Goal: Task Accomplishment & Management: Manage account settings

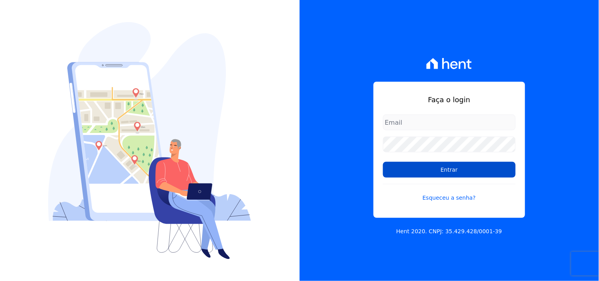
type input "mondeo@mondeoconstrutora.com.br"
click at [430, 173] on input "Entrar" at bounding box center [449, 170] width 133 height 16
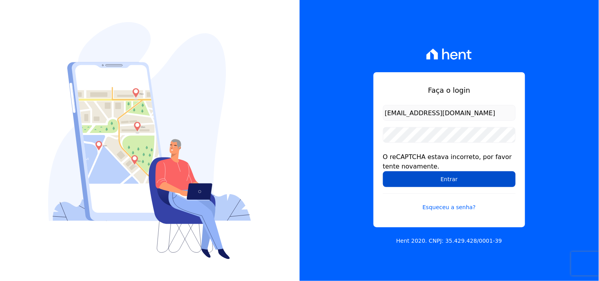
click at [396, 176] on input "Entrar" at bounding box center [449, 179] width 133 height 16
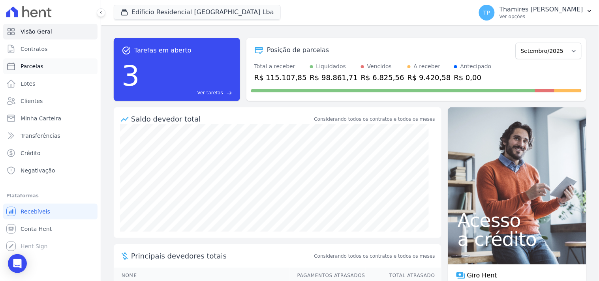
click at [65, 64] on link "Parcelas" at bounding box center [50, 66] width 94 height 16
select select
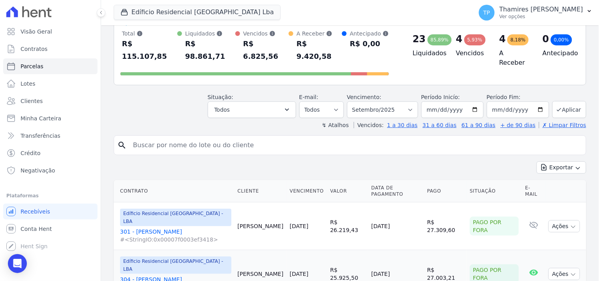
scroll to position [131, 0]
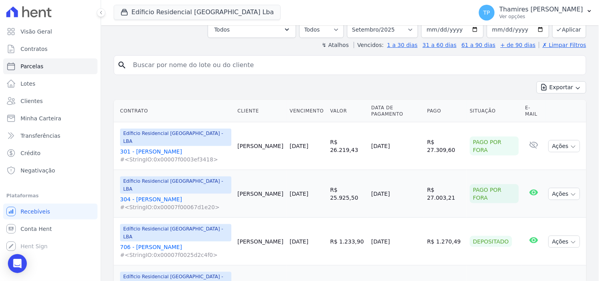
click at [225, 58] on input "search" at bounding box center [355, 65] width 454 height 16
type input "douglas"
select select
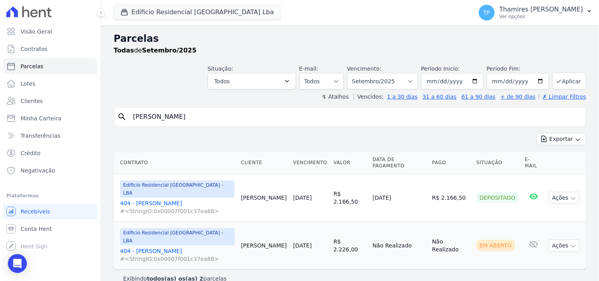
click at [176, 199] on link "404 - Douglas Alexandre #<StringIO:0x00007f001c37ea88>" at bounding box center [177, 207] width 114 height 16
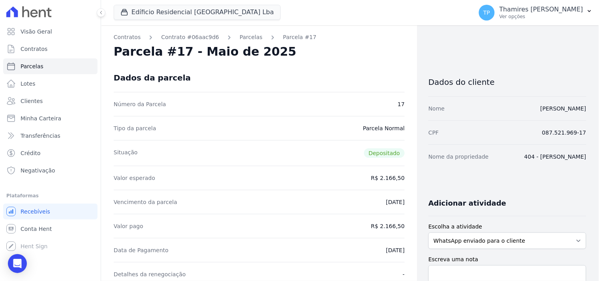
click at [242, 41] on link "Parcelas" at bounding box center [251, 37] width 23 height 8
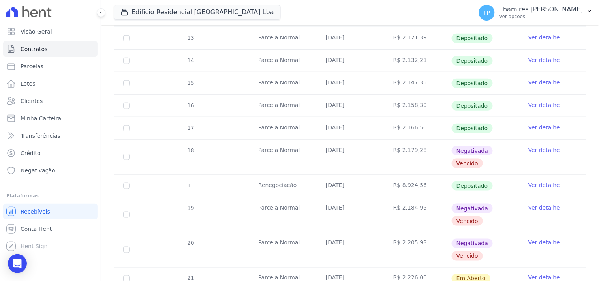
scroll to position [219, 0]
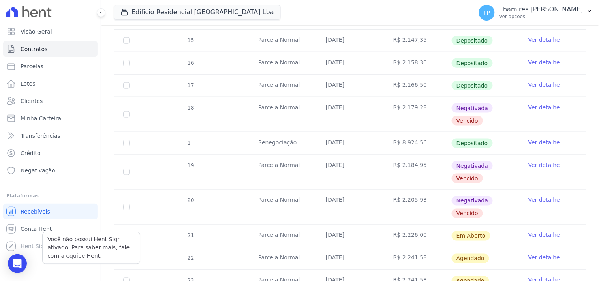
click at [18, 244] on div "Você não possui Hent Sign ativado. Para saber mais, fale com a equipe Hent. Hen…" at bounding box center [50, 246] width 94 height 16
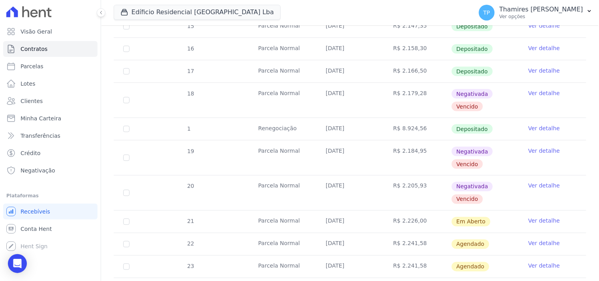
scroll to position [248, 0]
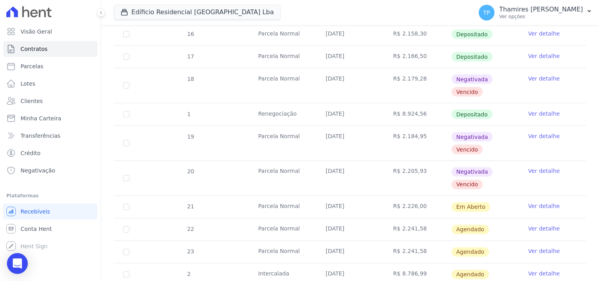
click at [11, 269] on div "Open Intercom Messenger" at bounding box center [17, 263] width 21 height 21
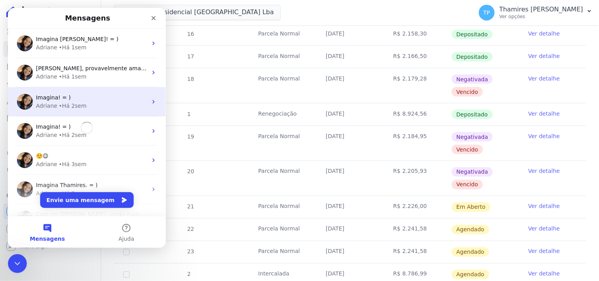
scroll to position [0, 0]
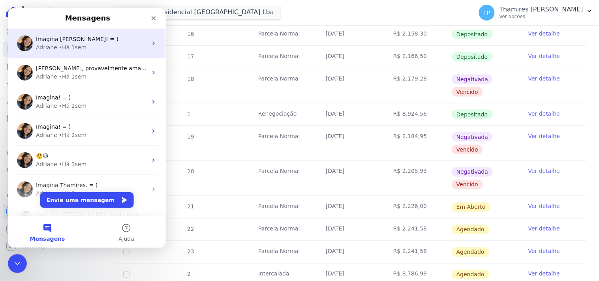
click at [77, 40] on span "Imagina Thamires! = )" at bounding box center [77, 39] width 83 height 6
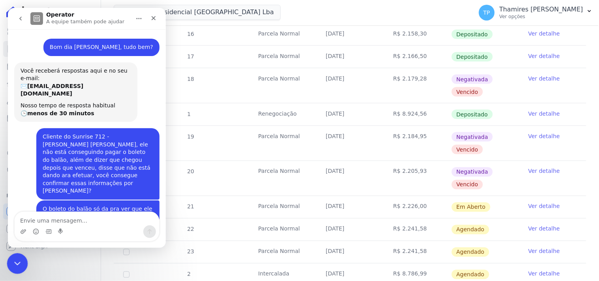
scroll to position [223, 0]
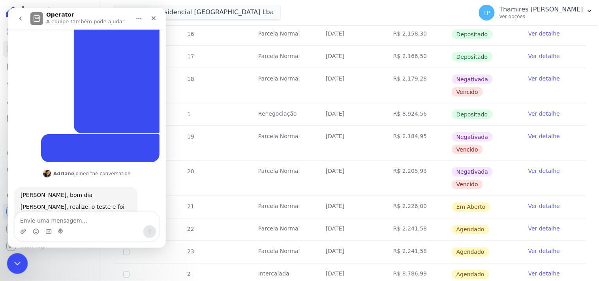
drag, startPoint x: 13, startPoint y: 257, endPoint x: 38, endPoint y: 495, distance: 239.4
click at [13, 256] on div "Encerramento do Messenger da Intercom" at bounding box center [16, 262] width 19 height 19
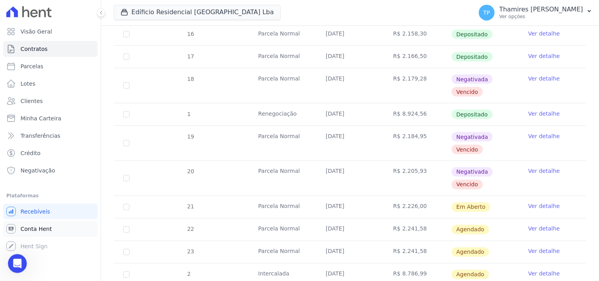
scroll to position [566, 0]
drag, startPoint x: 9, startPoint y: 262, endPoint x: 32, endPoint y: 503, distance: 242.7
click at [8, 262] on div "Abertura do Messenger da Intercom" at bounding box center [16, 263] width 26 height 26
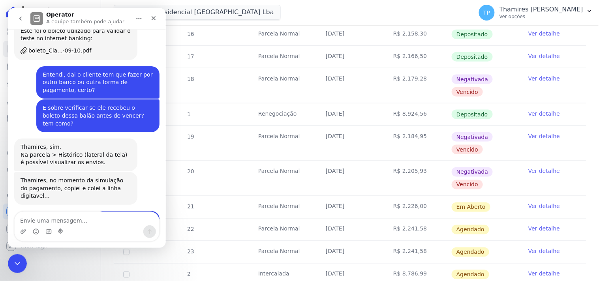
scroll to position [566, 0]
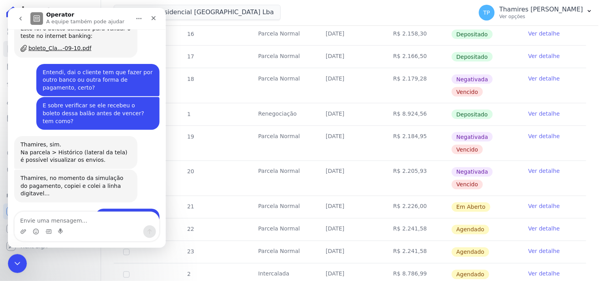
click at [19, 18] on icon "go back" at bounding box center [20, 18] width 2 height 4
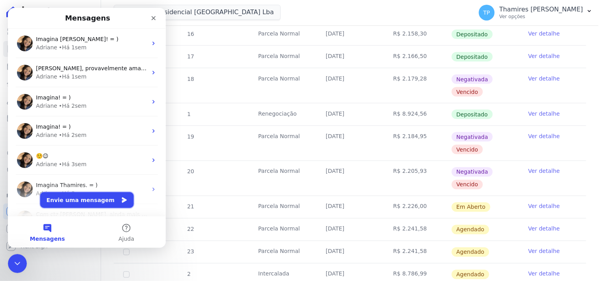
click at [96, 199] on button "Envie uma mensagem" at bounding box center [87, 200] width 94 height 16
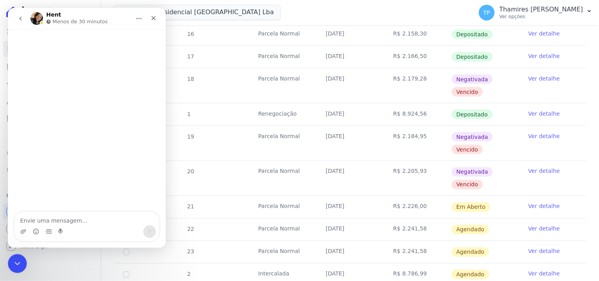
type textarea "b"
type textarea "Bom dia Adriane, tudo bem?"
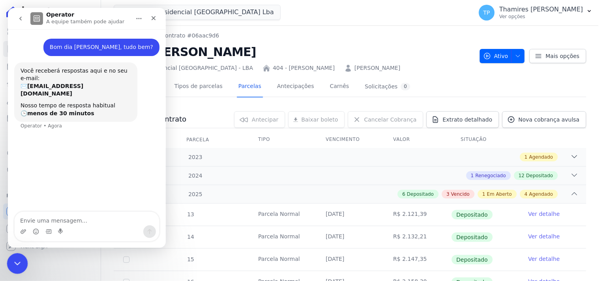
drag, startPoint x: 16, startPoint y: 263, endPoint x: 19, endPoint y: 254, distance: 9.6
click at [17, 262] on icon "Encerramento do Messenger da Intercom" at bounding box center [15, 262] width 9 height 9
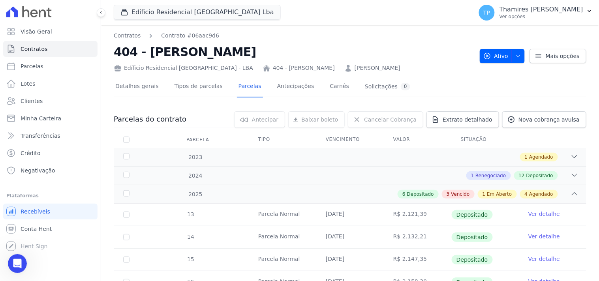
drag, startPoint x: 116, startPoint y: 51, endPoint x: 259, endPoint y: 54, distance: 142.6
click at [259, 54] on h2 "404 - Douglas Alexandre" at bounding box center [294, 52] width 360 height 18
copy h2 "404 - Douglas Alexandre"
click at [13, 265] on icon "Abertura do Messenger da Intercom" at bounding box center [16, 262] width 13 height 13
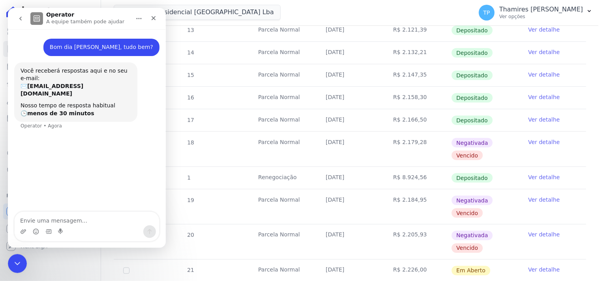
scroll to position [219, 0]
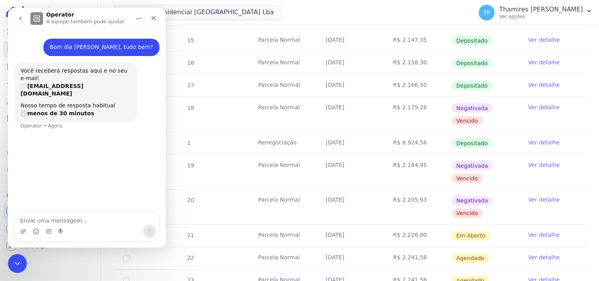
click at [78, 215] on textarea "Envie uma mensagem..." at bounding box center [86, 218] width 145 height 13
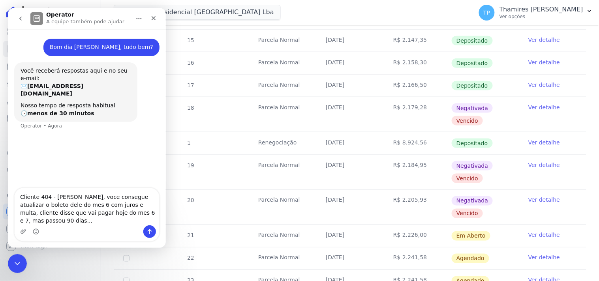
type textarea "Cliente 404 - Douglas Alexandre, voce consegue atualizar o boleto dele do mes 6…"
drag, startPoint x: 94, startPoint y: 206, endPoint x: 148, endPoint y: 35, distance: 179.9
click at [148, 35] on div "Bom dia Adriane, tudo bem? Thamires • Agora Você receberá respostas aqui e no s…" at bounding box center [87, 84] width 158 height 110
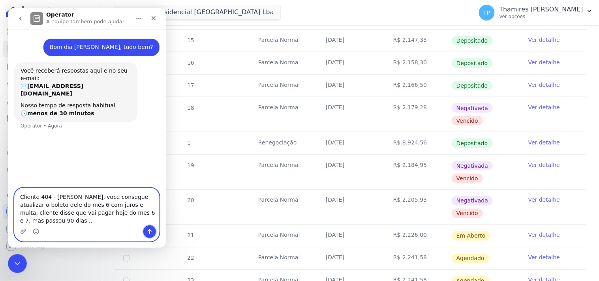
click at [147, 228] on icon "Enviar uma mensagem" at bounding box center [149, 231] width 6 height 6
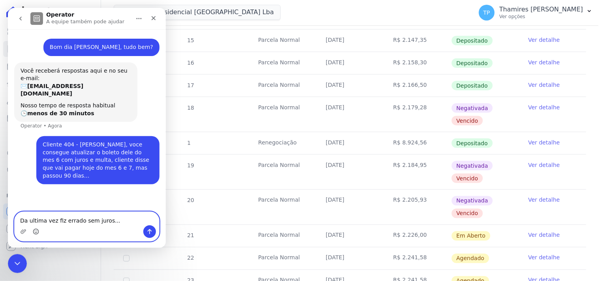
drag, startPoint x: 36, startPoint y: 234, endPoint x: 45, endPoint y: 266, distance: 33.5
click at [36, 234] on circle "Selecionador de Emoji" at bounding box center [35, 231] width 5 height 5
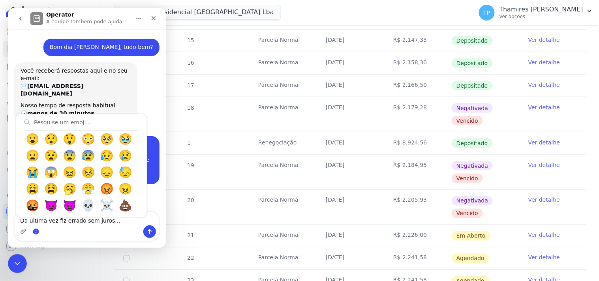
scroll to position [307, 0]
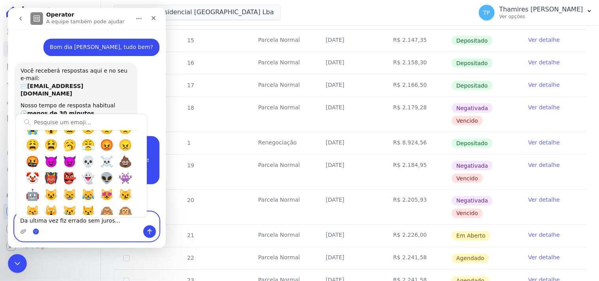
type textarea "Da ultima vez fiz errado sem juros... 😢"
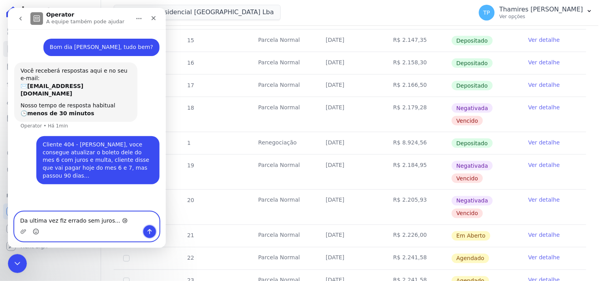
click at [152, 233] on icon "Enviar uma mensagem" at bounding box center [149, 231] width 6 height 6
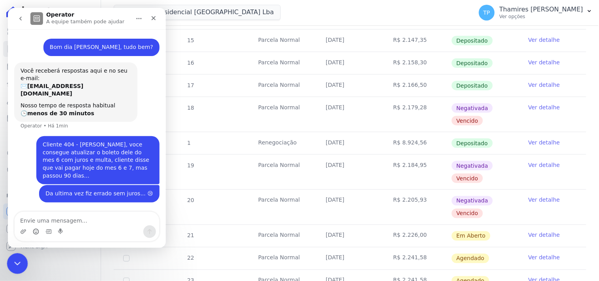
click at [19, 265] on icon "Encerramento do Messenger da Intercom" at bounding box center [15, 262] width 9 height 9
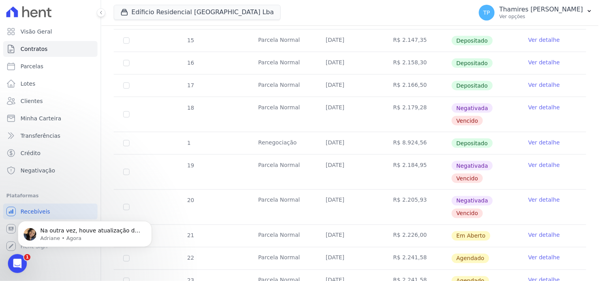
scroll to position [171, 0]
click at [100, 224] on div "Na outra vez, houve atualização da data de vencimento. E sim, nessa situação mu…" at bounding box center [85, 234] width 134 height 26
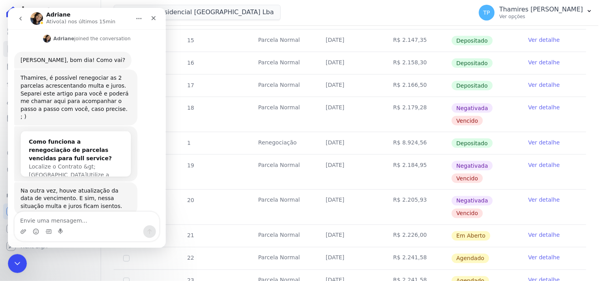
scroll to position [184, 0]
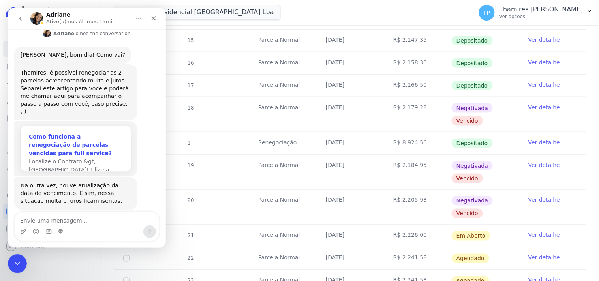
click at [99, 132] on div "Como funciona a renegociação de parcelas vencidas para full service?" at bounding box center [75, 144] width 94 height 25
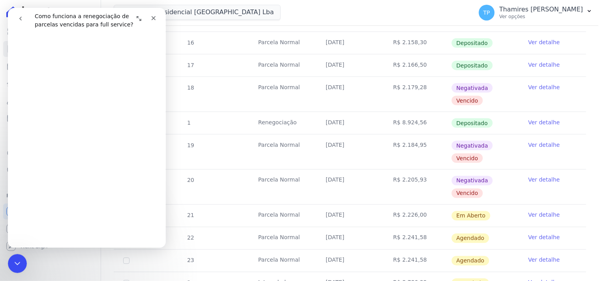
scroll to position [219, 0]
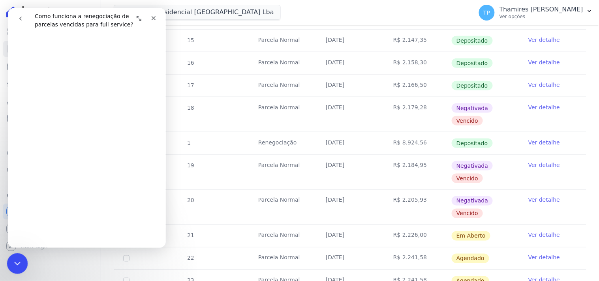
click at [9, 265] on div "Encerramento do Messenger da Intercom" at bounding box center [16, 262] width 19 height 19
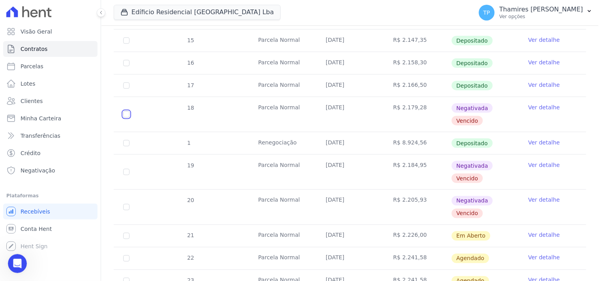
click at [123, 113] on input "checkbox" at bounding box center [126, 114] width 6 height 6
checkbox input "true"
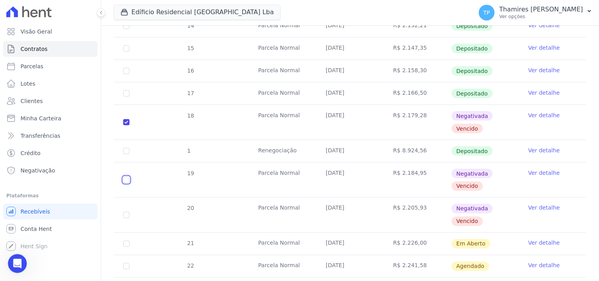
click at [126, 177] on input "checkbox" at bounding box center [126, 180] width 6 height 6
checkbox input "true"
click at [19, 264] on icon "Abertura do Messenger da Intercom" at bounding box center [16, 262] width 13 height 13
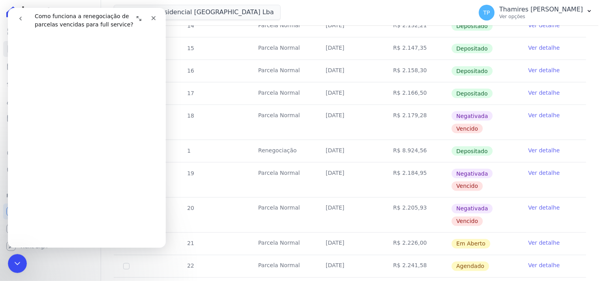
scroll to position [307, 0]
click at [21, 21] on button "go back" at bounding box center [20, 18] width 15 height 15
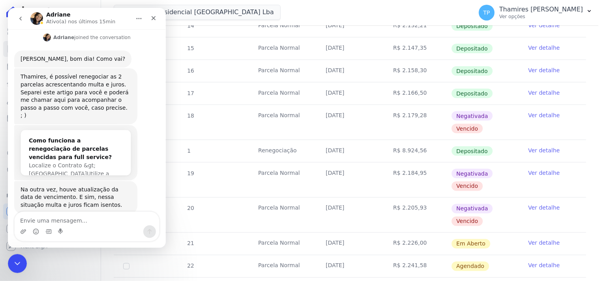
scroll to position [171, 0]
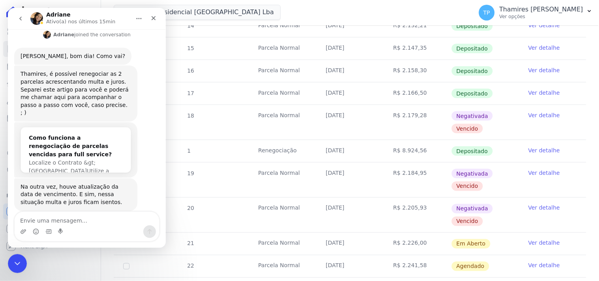
click at [109, 212] on textarea "Envie uma mensagem..." at bounding box center [86, 218] width 145 height 13
type textarea "Tudo bem sim"
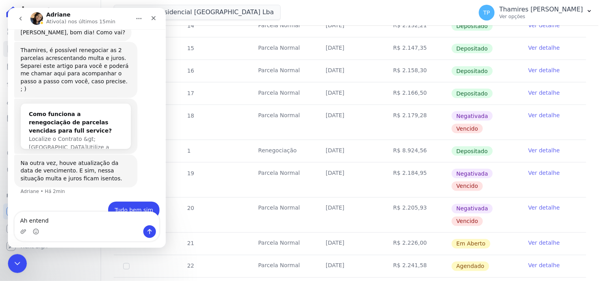
type textarea "Ah entendi"
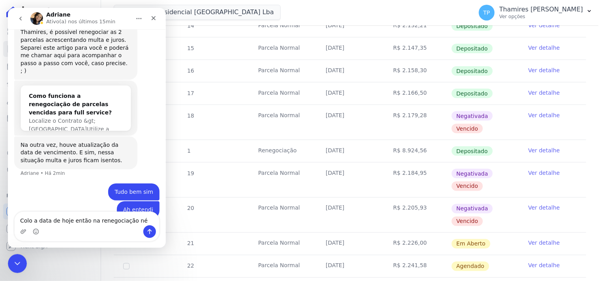
type textarea "Colo a data de hoje então na renegociação né?"
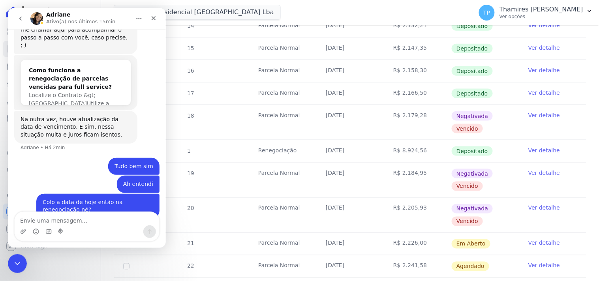
scroll to position [238, 0]
click at [21, 264] on div "Encerramento do Messenger da Intercom" at bounding box center [16, 262] width 19 height 19
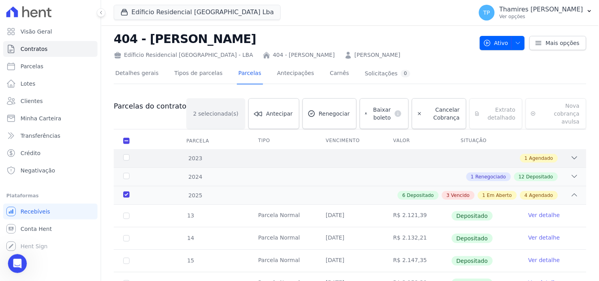
scroll to position [0, 0]
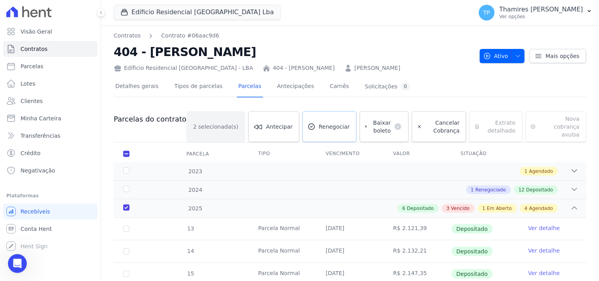
click at [321, 118] on link "Renegociar" at bounding box center [329, 126] width 54 height 31
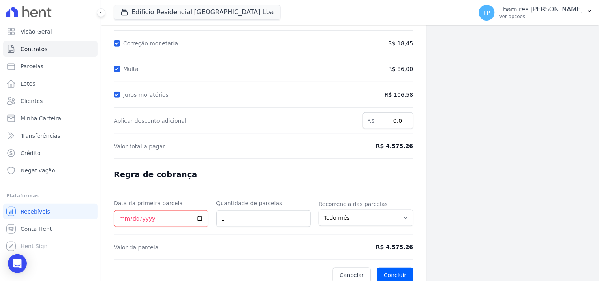
scroll to position [114, 0]
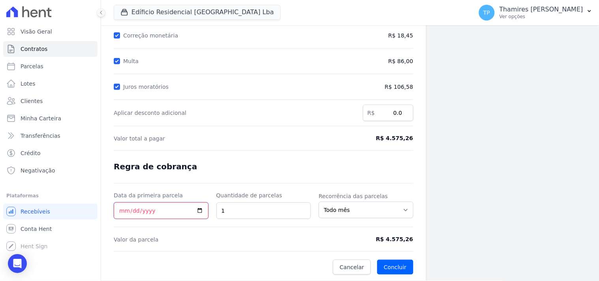
click at [124, 213] on input "Data da primeira parcela" at bounding box center [161, 211] width 95 height 17
type input "[DATE]"
click at [180, 186] on form "Cálculo da renegociação Quantidade de parcelas 2 Valor total da(s) parcela(s) e…" at bounding box center [264, 114] width 300 height 319
click at [13, 263] on div "Open Intercom Messenger" at bounding box center [17, 263] width 21 height 21
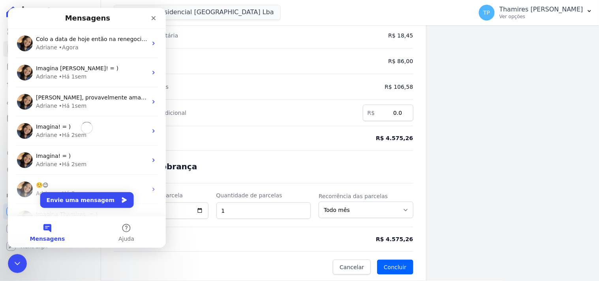
scroll to position [0, 0]
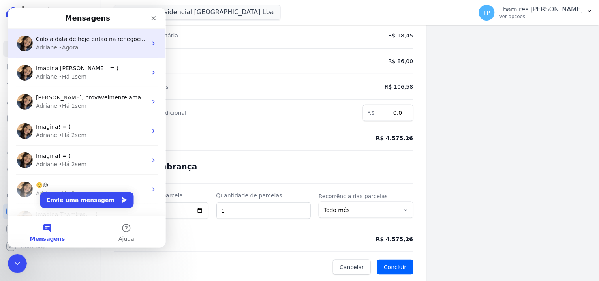
click at [95, 42] on span "Colo a data de hoje então na renegociação né?" at bounding box center [101, 39] width 130 height 6
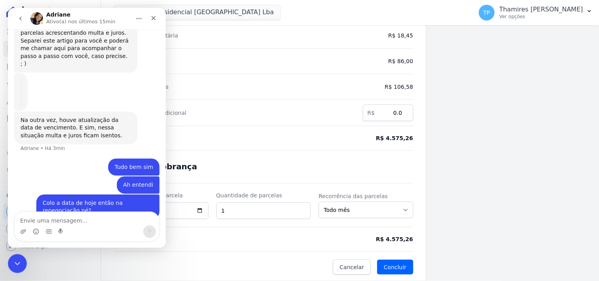
click at [56, 215] on textarea "Envie uma mensagem..." at bounding box center [86, 218] width 145 height 13
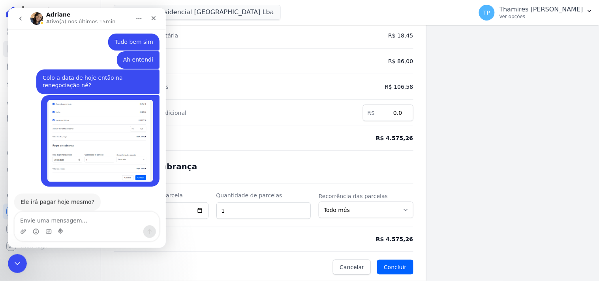
scroll to position [355, 0]
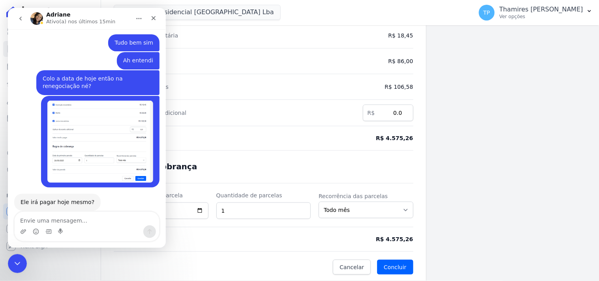
click at [81, 220] on textarea "Envie uma mensagem..." at bounding box center [86, 218] width 145 height 13
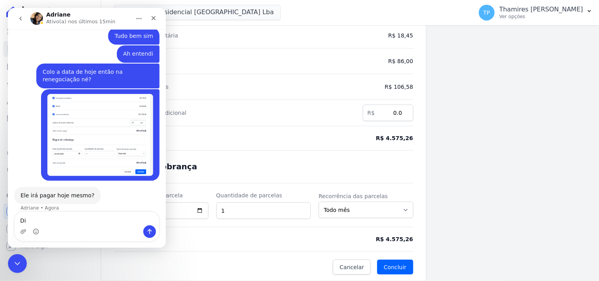
scroll to position [385, 0]
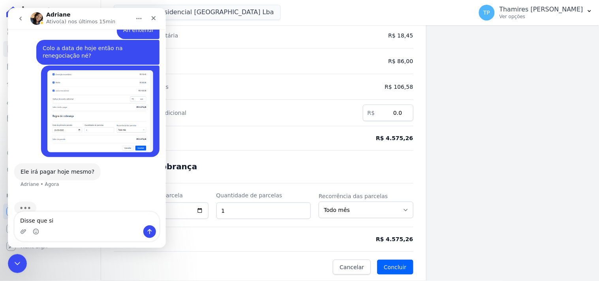
type textarea "Disse que sim"
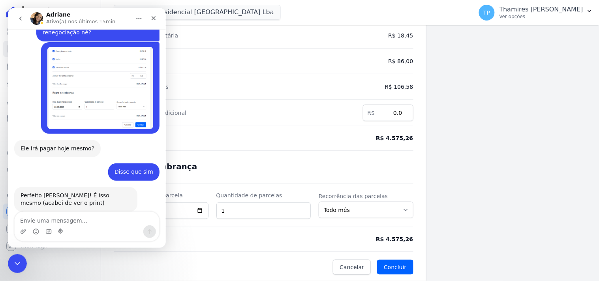
scroll to position [409, 0]
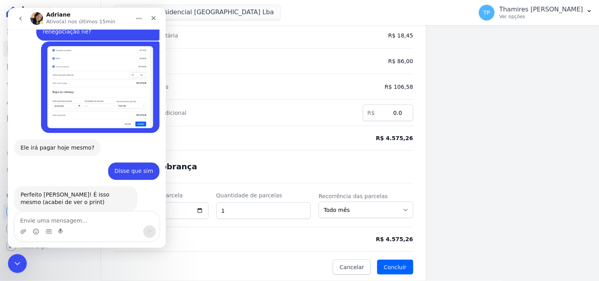
click at [81, 220] on textarea "Envie uma mensagem..." at bounding box center [86, 218] width 145 height 13
type textarea "Entendi, muito obrigada ;)"
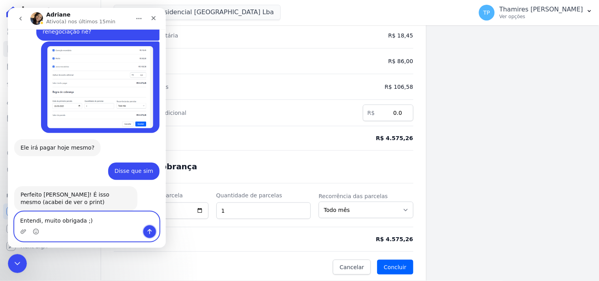
click at [154, 231] on button "Enviar uma mensagem" at bounding box center [149, 231] width 13 height 13
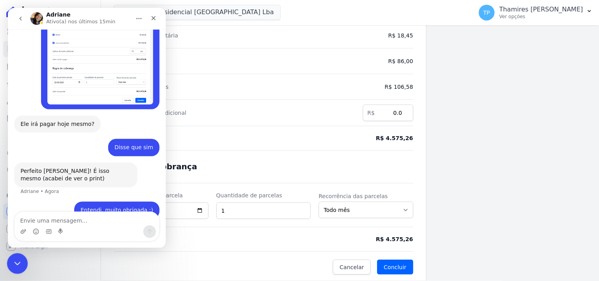
click at [16, 256] on div "Encerramento do Messenger da Intercom" at bounding box center [16, 262] width 19 height 19
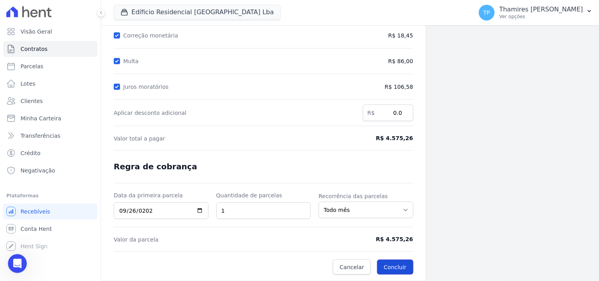
drag, startPoint x: 390, startPoint y: 262, endPoint x: 385, endPoint y: 261, distance: 5.3
click at [390, 262] on button "Concluir" at bounding box center [395, 267] width 36 height 15
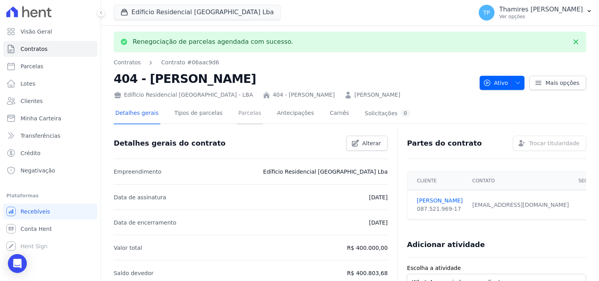
click at [237, 116] on link "Parcelas" at bounding box center [250, 113] width 26 height 21
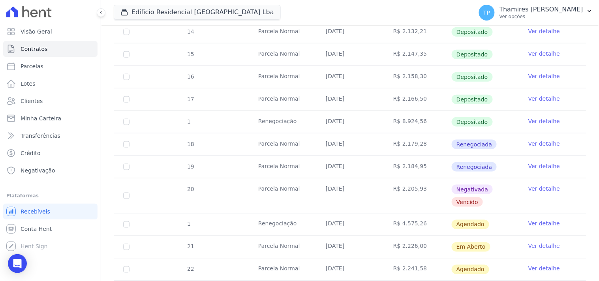
scroll to position [219, 0]
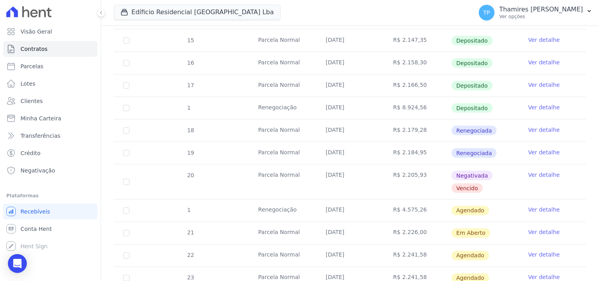
click at [530, 130] on link "Ver detalhe" at bounding box center [544, 130] width 32 height 8
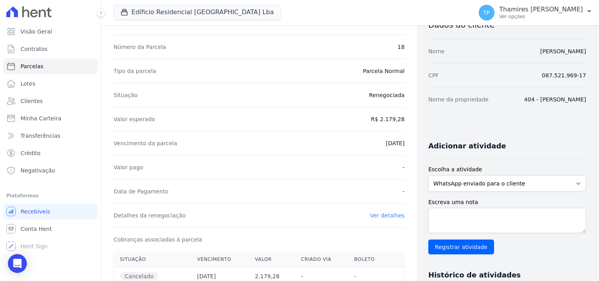
scroll to position [175, 0]
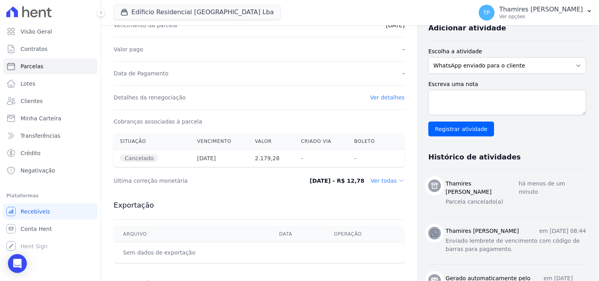
click at [382, 100] on link "Ver detalhes" at bounding box center [387, 97] width 35 height 6
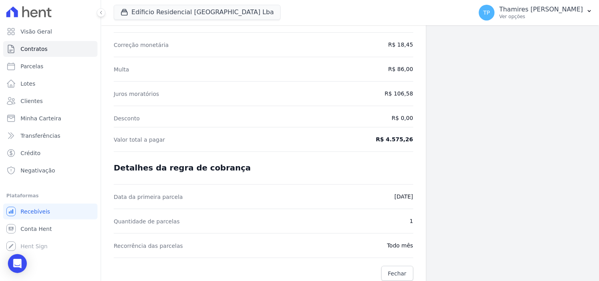
scroll to position [111, 0]
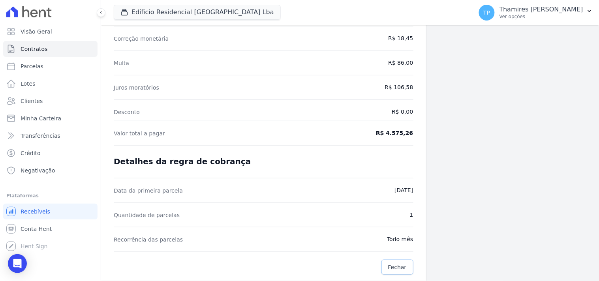
click at [403, 265] on link "Fechar" at bounding box center [397, 267] width 32 height 15
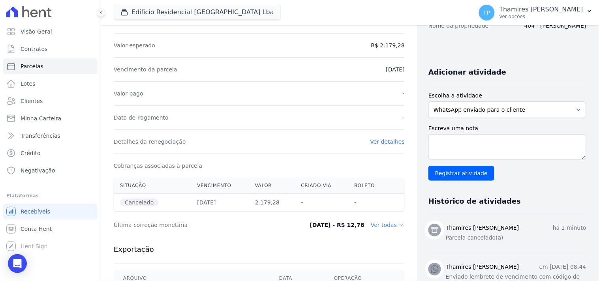
scroll to position [131, 0]
click at [378, 223] on dd "Ver todas" at bounding box center [388, 225] width 34 height 8
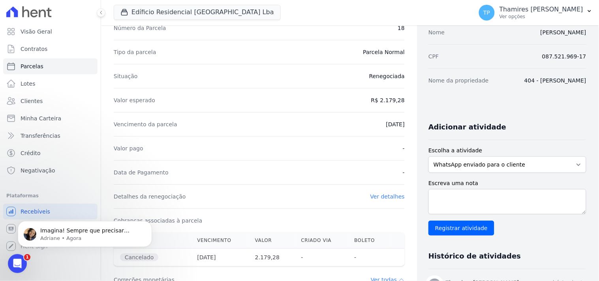
scroll to position [0, 0]
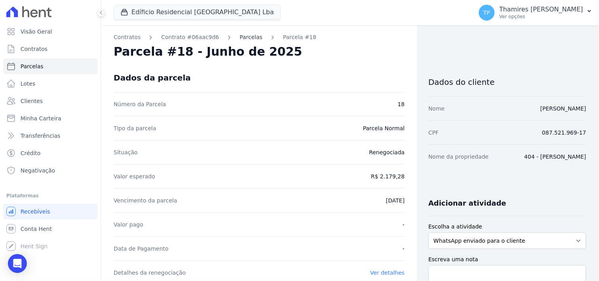
click at [244, 38] on link "Parcelas" at bounding box center [251, 37] width 23 height 8
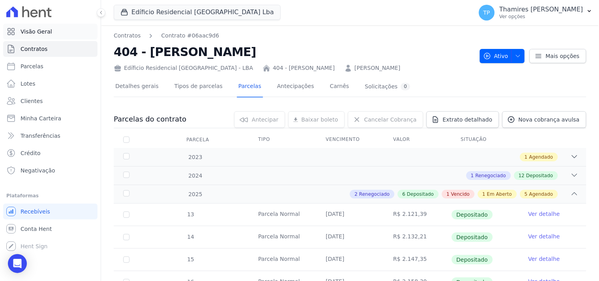
click at [43, 34] on span "Visão Geral" at bounding box center [37, 32] width 32 height 8
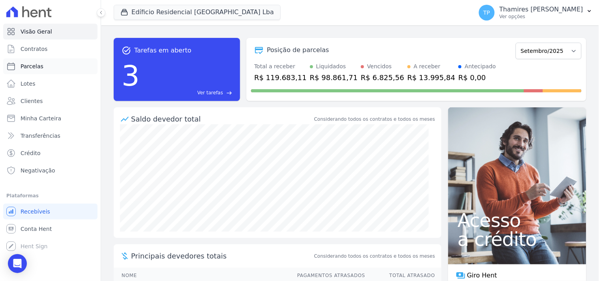
click at [55, 65] on link "Parcelas" at bounding box center [50, 66] width 94 height 16
select select
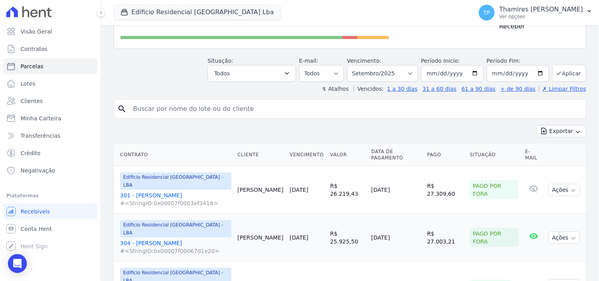
scroll to position [44, 0]
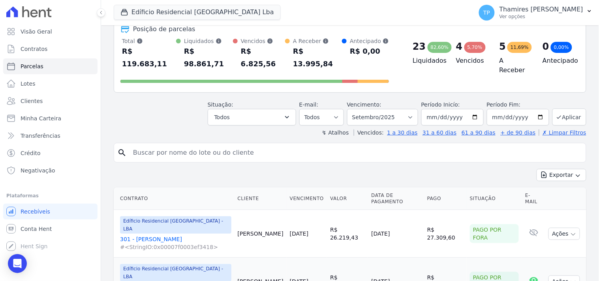
click at [214, 145] on input "search" at bounding box center [355, 153] width 454 height 16
type input "douglas"
select select
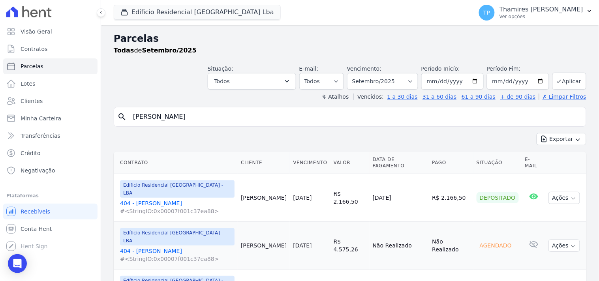
click at [149, 199] on link "404 - [PERSON_NAME] #<StringIO:0x00007f001c37ea88>" at bounding box center [177, 207] width 114 height 16
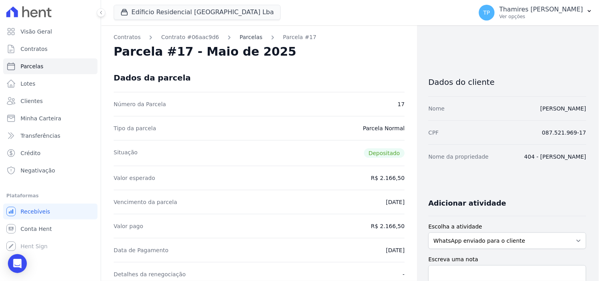
click at [240, 34] on link "Parcelas" at bounding box center [251, 37] width 23 height 8
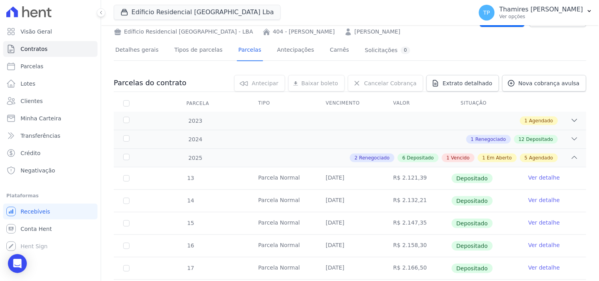
scroll to position [175, 0]
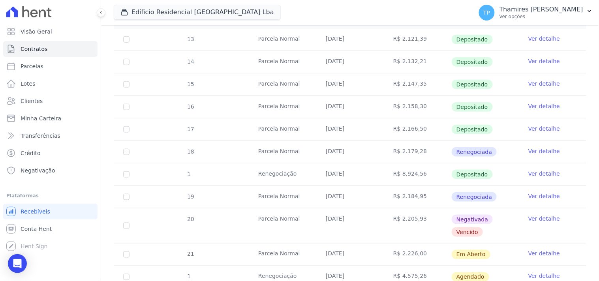
click at [127, 171] on td "1" at bounding box center [126, 174] width 25 height 22
click at [127, 227] on input "checkbox" at bounding box center [126, 226] width 6 height 6
checkbox input "true"
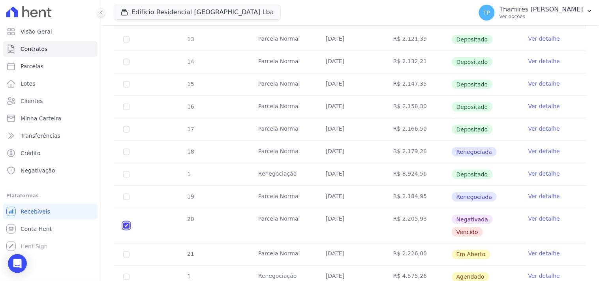
scroll to position [182, 0]
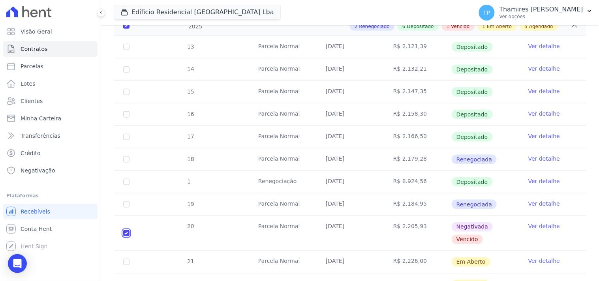
click at [124, 230] on input "checkbox" at bounding box center [126, 233] width 6 height 6
checkbox input "false"
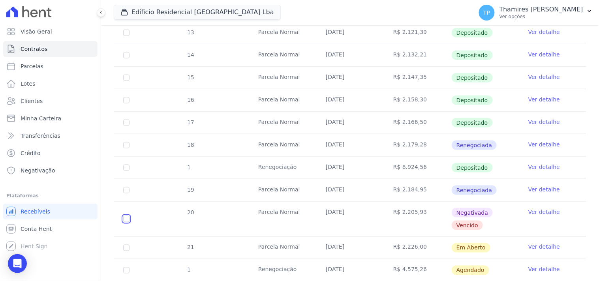
scroll to position [175, 0]
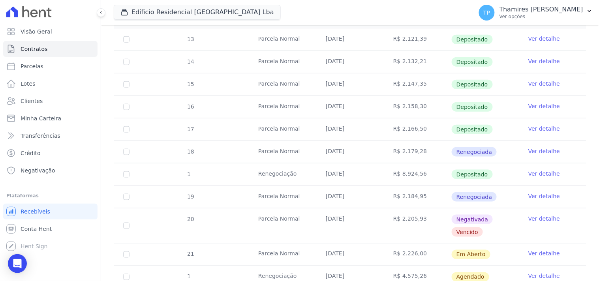
click at [529, 149] on link "Ver detalhe" at bounding box center [544, 151] width 32 height 8
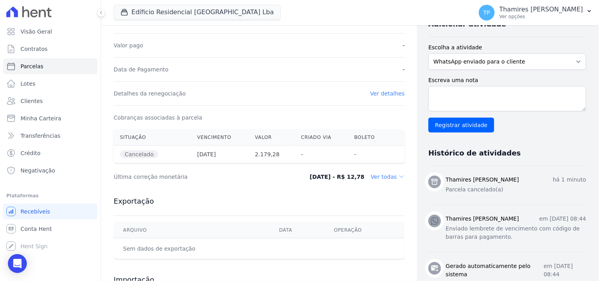
click at [377, 175] on dd "Ver todas" at bounding box center [388, 177] width 34 height 8
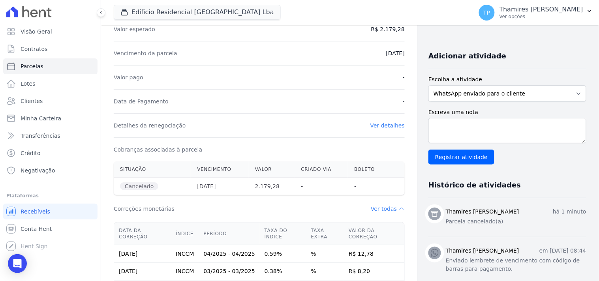
scroll to position [48, 0]
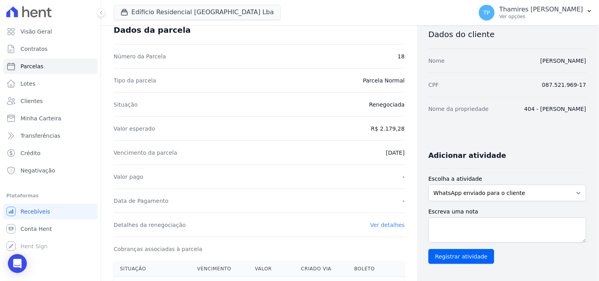
click at [384, 225] on link "Ver detalhes" at bounding box center [387, 225] width 35 height 6
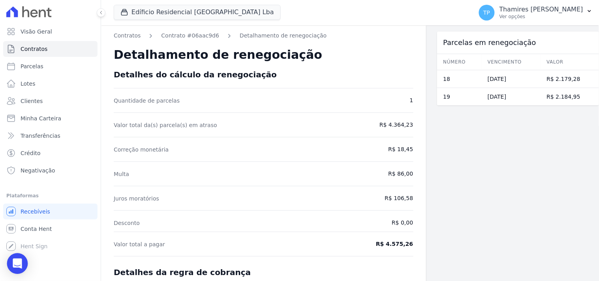
click at [19, 262] on icon "Open Intercom Messenger" at bounding box center [17, 264] width 9 height 10
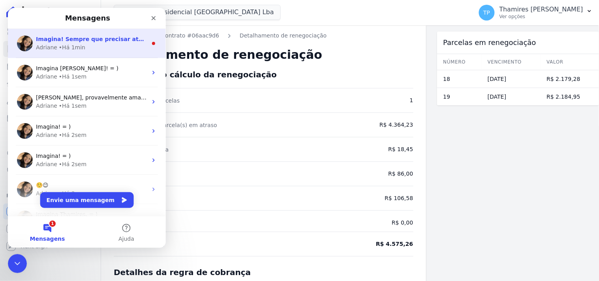
click at [95, 39] on span "Imagina! Sempre que precisar atualizar a data de vencimento de uma parcela venc…" at bounding box center [250, 39] width 428 height 6
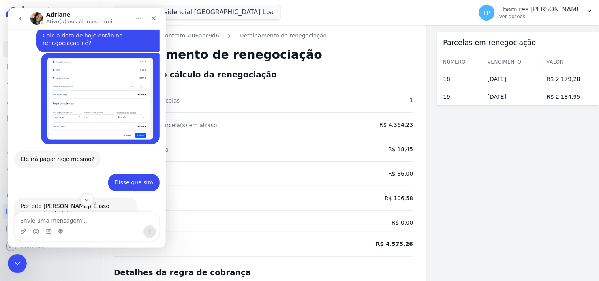
scroll to position [491, 0]
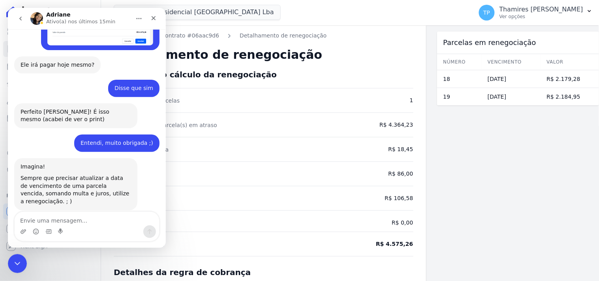
click at [93, 214] on textarea "Envie uma mensagem..." at bounding box center [86, 218] width 145 height 13
type textarea "E agora não fica disponivel o boleto atualizado?"
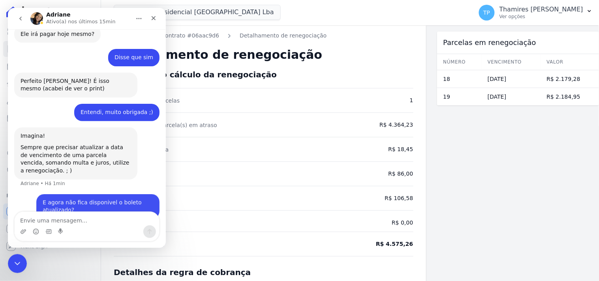
scroll to position [522, 0]
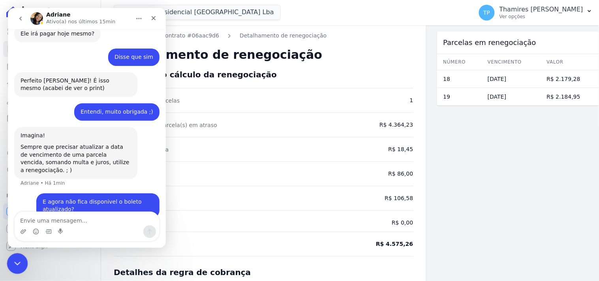
click at [14, 266] on icon "Encerramento do Messenger da Intercom" at bounding box center [15, 262] width 9 height 9
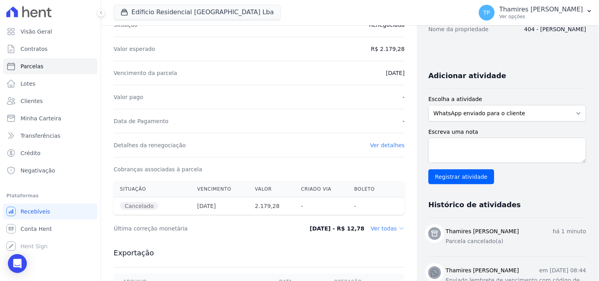
scroll to position [219, 0]
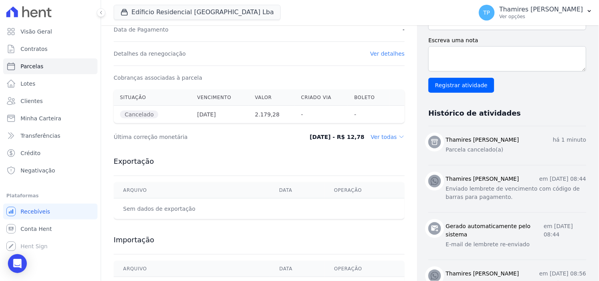
click at [377, 137] on dd "Ver todas" at bounding box center [388, 137] width 34 height 8
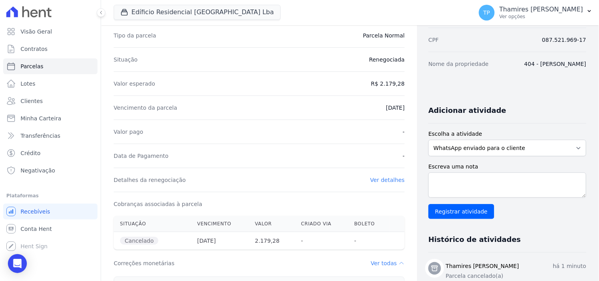
scroll to position [135, 0]
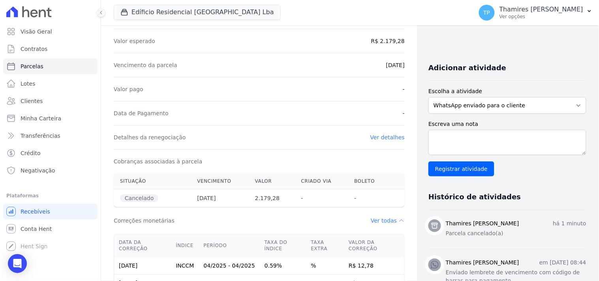
click at [388, 143] on div "Detalhes da renegociação Ver detalhes" at bounding box center [259, 137] width 291 height 24
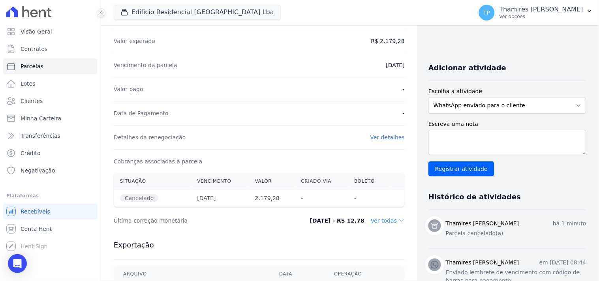
click at [388, 140] on link "Ver detalhes" at bounding box center [387, 137] width 35 height 6
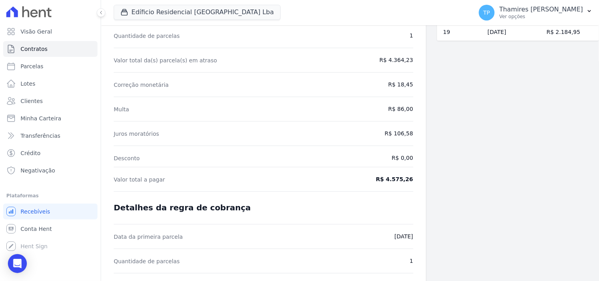
scroll to position [111, 0]
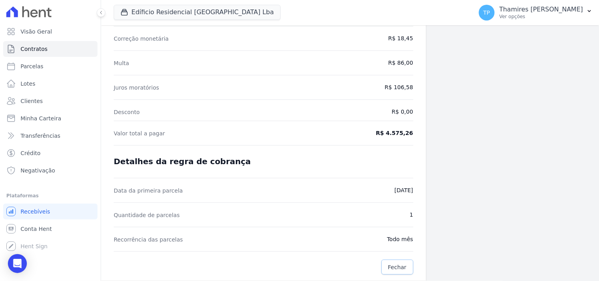
click at [393, 267] on span "Fechar" at bounding box center [397, 267] width 19 height 8
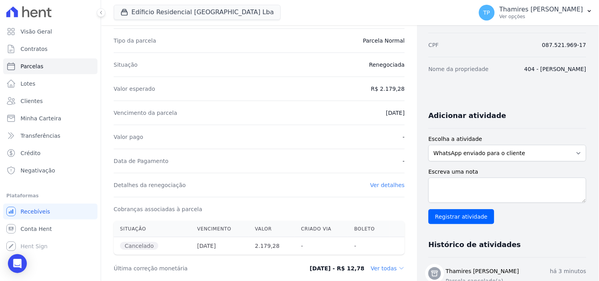
scroll to position [175, 0]
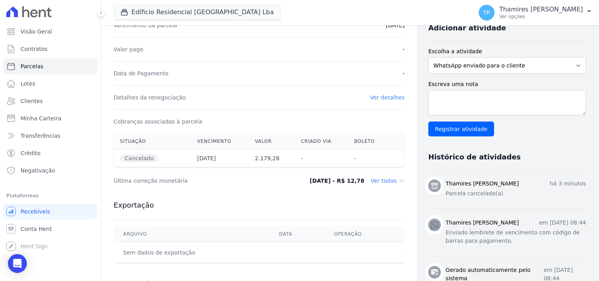
click at [387, 182] on dd "Ver todas" at bounding box center [388, 181] width 34 height 8
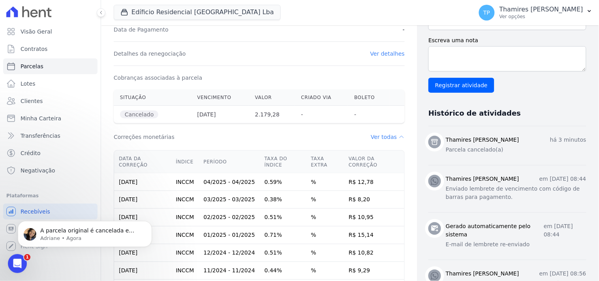
scroll to position [0, 0]
click at [52, 236] on p "Adriane • Agora" at bounding box center [91, 238] width 102 height 7
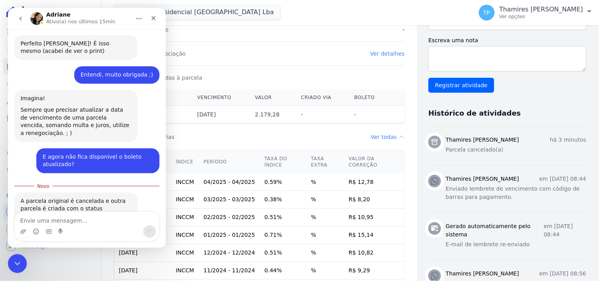
scroll to position [567, 0]
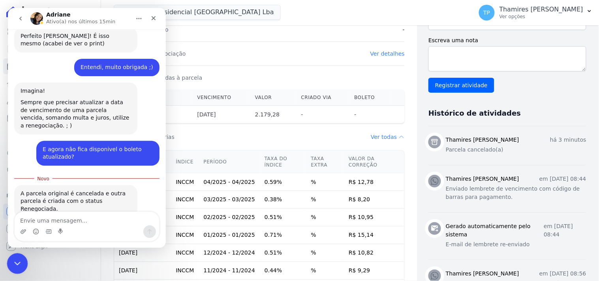
click at [24, 255] on div at bounding box center [17, 263] width 21 height 21
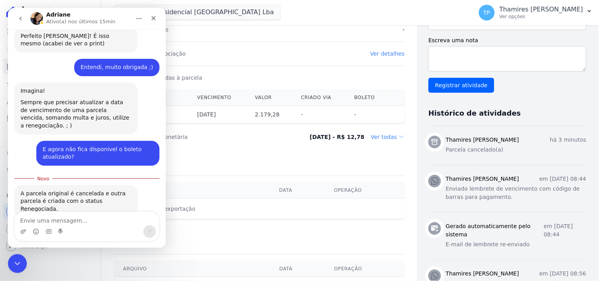
click at [17, 276] on div "Visão Geral Contratos Parcelas Lotes Clientes Minha Carteira Transferências Cré…" at bounding box center [50, 140] width 101 height 281
click at [16, 264] on icon "Encerramento do Messenger da Intercom" at bounding box center [16, 262] width 6 height 3
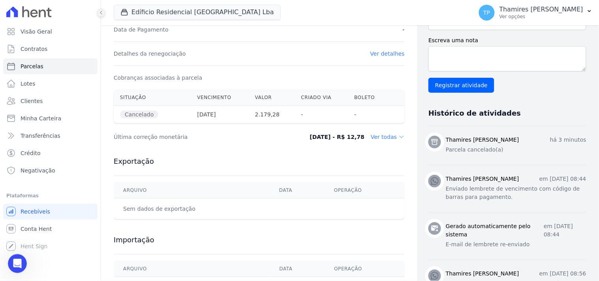
scroll to position [554, 0]
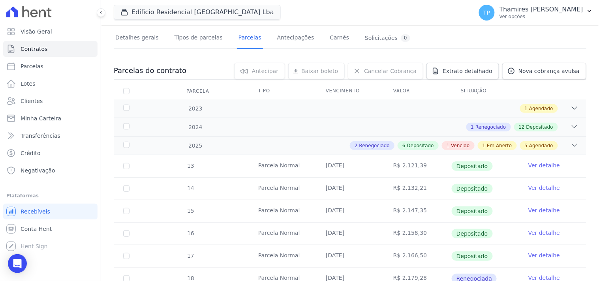
scroll to position [44, 0]
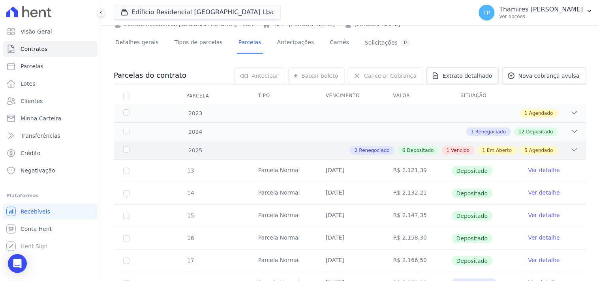
click at [379, 150] on span "Renegociado" at bounding box center [374, 150] width 30 height 7
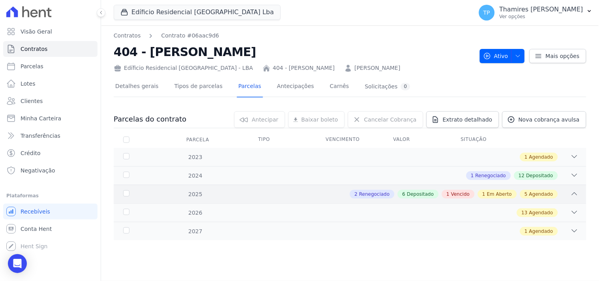
scroll to position [0, 0]
click at [455, 187] on div "2025 2 Renegociado 6 Depositado 1 Vencido 1 Em Aberto 5 Agendado" at bounding box center [350, 194] width 473 height 19
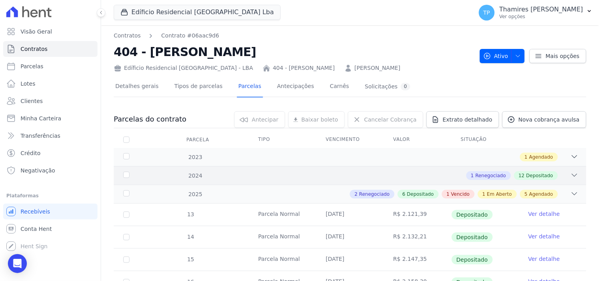
click at [551, 171] on div "1 Renegociado 12 Depositado" at bounding box center [512, 175] width 92 height 9
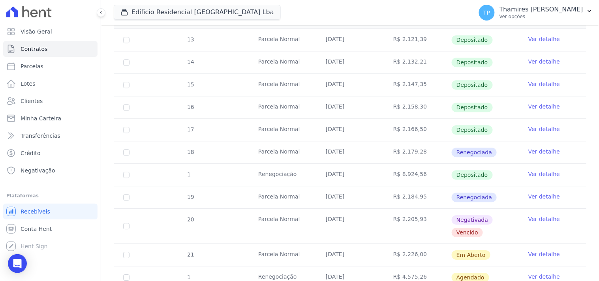
scroll to position [482, 0]
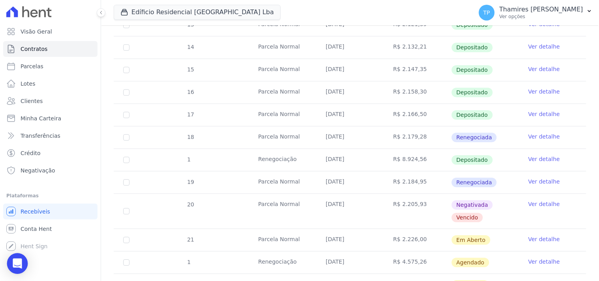
click at [18, 261] on icon "Open Intercom Messenger" at bounding box center [17, 264] width 9 height 10
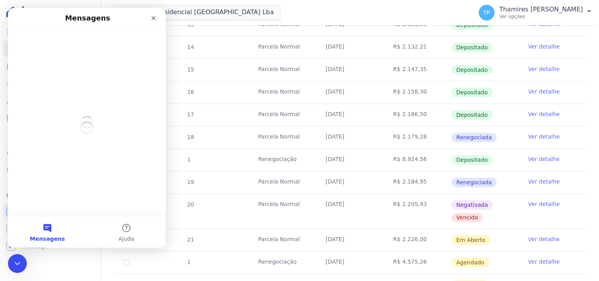
scroll to position [0, 0]
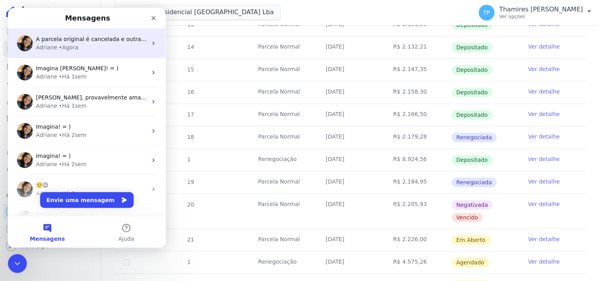
click at [105, 36] on span "A parcela original é cancelada e outra parcela é criada com o status Renegociad…" at bounding box center [150, 39] width 228 height 6
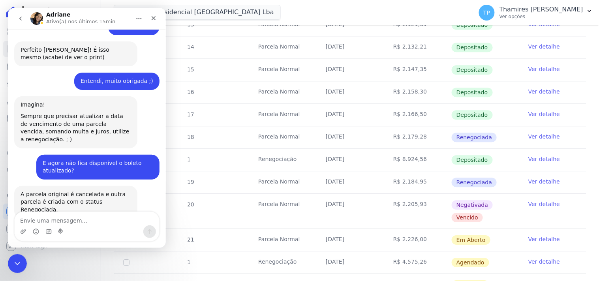
scroll to position [554, 0]
click at [20, 266] on icon "Encerramento do Messenger da Intercom" at bounding box center [15, 262] width 9 height 9
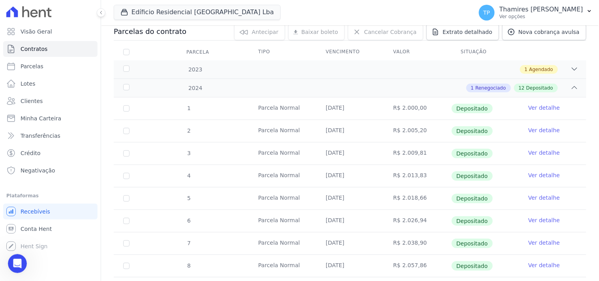
scroll to position [44, 0]
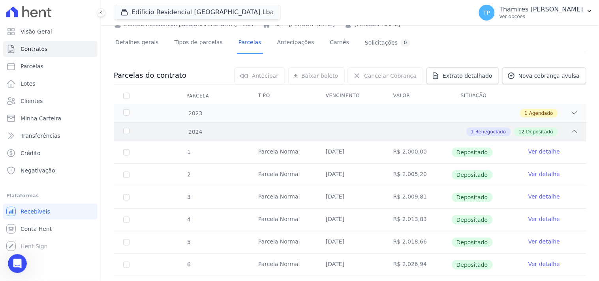
click at [408, 124] on div "2024 1 Renegociado 12 Depositado" at bounding box center [350, 131] width 473 height 19
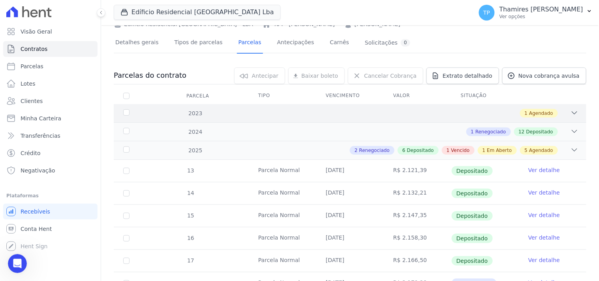
click at [410, 116] on div "1 Agendado" at bounding box center [373, 113] width 411 height 9
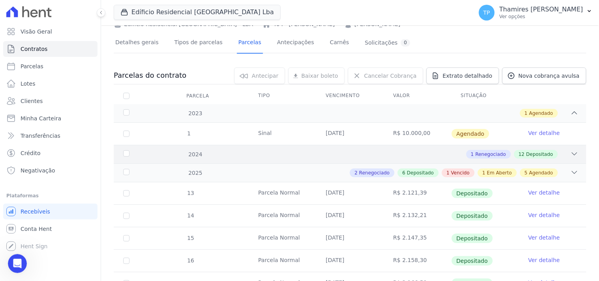
click at [389, 162] on div "2024 1 Renegociado 12 Depositado" at bounding box center [350, 154] width 473 height 19
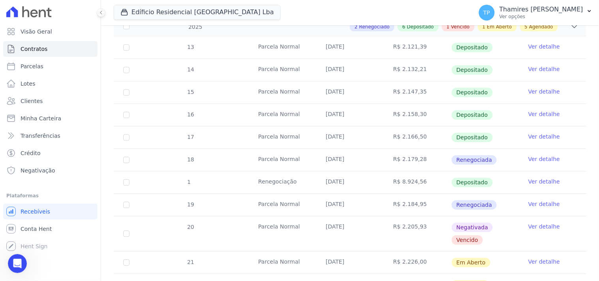
scroll to position [526, 0]
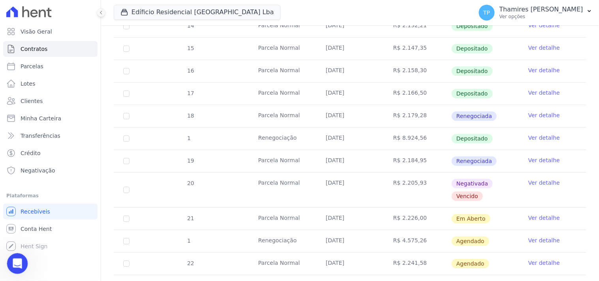
click at [17, 265] on icon "Abertura do Messenger da Intercom" at bounding box center [16, 262] width 13 height 13
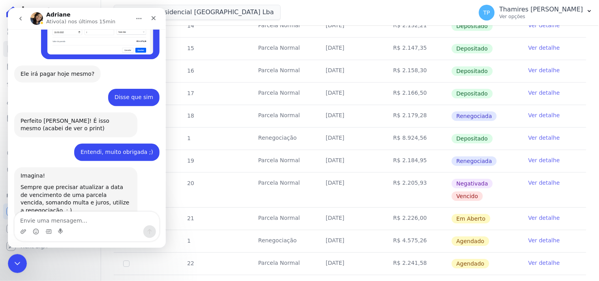
scroll to position [554, 0]
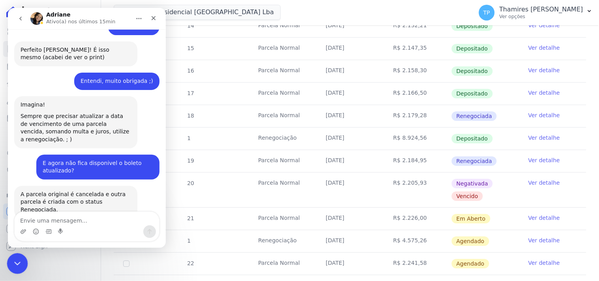
click at [13, 262] on icon "Encerramento do Messenger da Intercom" at bounding box center [15, 262] width 9 height 9
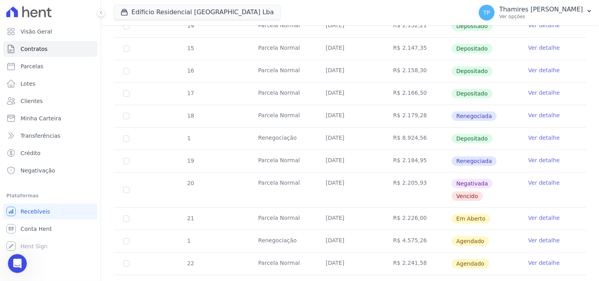
drag, startPoint x: 127, startPoint y: 132, endPoint x: 122, endPoint y: 143, distance: 11.5
click at [126, 133] on td "1" at bounding box center [126, 139] width 25 height 22
click at [130, 136] on td "1" at bounding box center [126, 139] width 25 height 22
click at [125, 242] on input "checkbox" at bounding box center [126, 241] width 6 height 6
checkbox input "true"
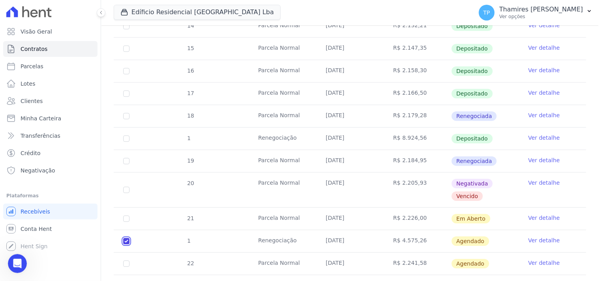
checkbox input "true"
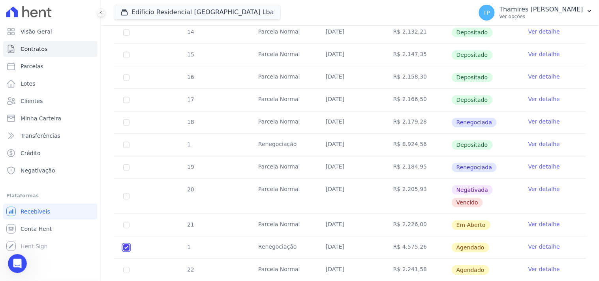
scroll to position [570, 0]
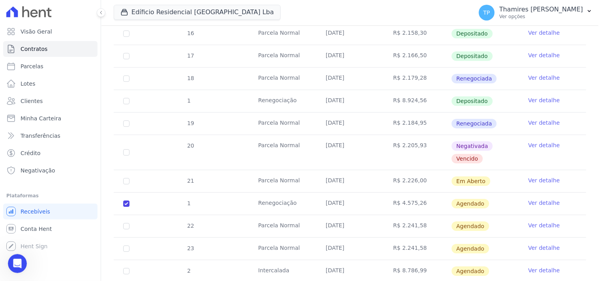
click at [531, 199] on link "Ver detalhe" at bounding box center [544, 203] width 32 height 8
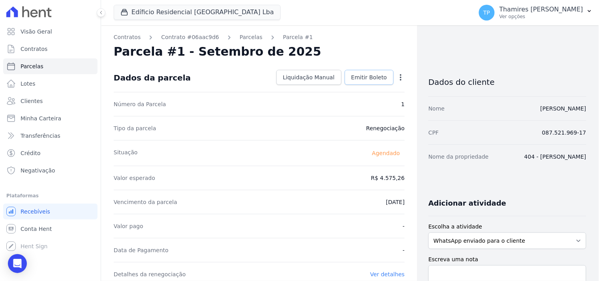
click at [376, 80] on span "Emitir Boleto" at bounding box center [369, 77] width 36 height 8
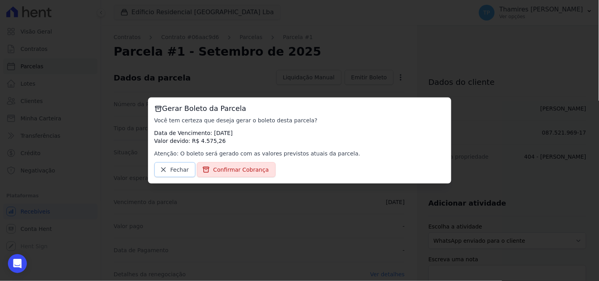
click at [169, 170] on link "Fechar" at bounding box center [174, 169] width 41 height 15
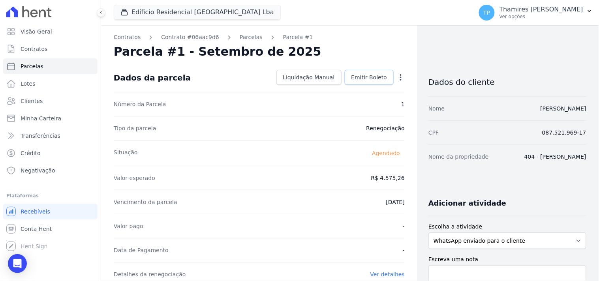
click at [372, 78] on span "Emitir Boleto" at bounding box center [369, 77] width 36 height 8
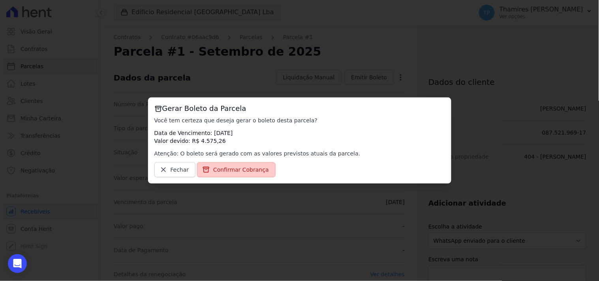
drag, startPoint x: 250, startPoint y: 169, endPoint x: 244, endPoint y: 171, distance: 6.4
click at [249, 170] on span "Confirmar Cobrança" at bounding box center [241, 170] width 56 height 8
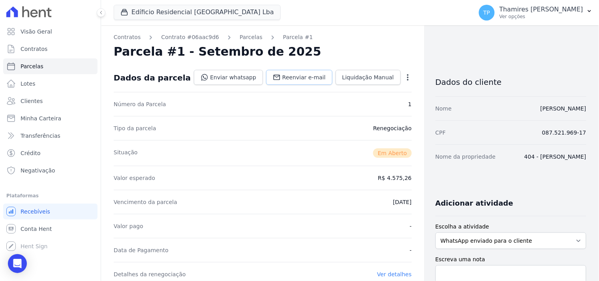
click at [307, 81] on span "Reenviar e-mail" at bounding box center [303, 77] width 43 height 8
click at [237, 77] on link "Enviar whatsapp" at bounding box center [228, 77] width 69 height 15
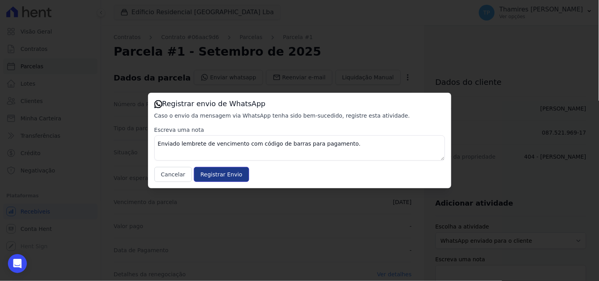
drag, startPoint x: 214, startPoint y: 176, endPoint x: 85, endPoint y: 155, distance: 130.5
click at [214, 176] on input "Registrar Envio" at bounding box center [221, 174] width 55 height 15
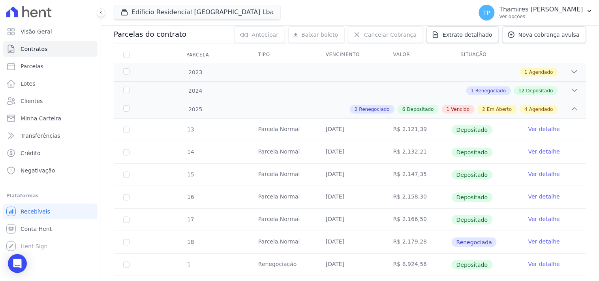
scroll to position [88, 0]
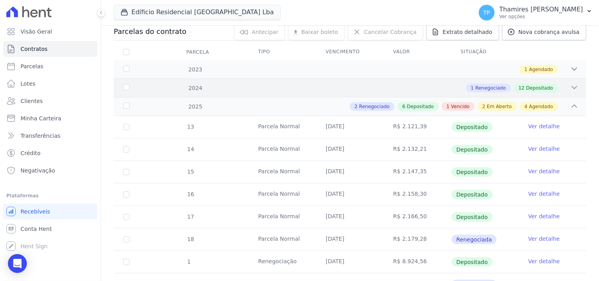
click at [559, 90] on div "1 Renegociado 12 Depositado" at bounding box center [373, 88] width 411 height 9
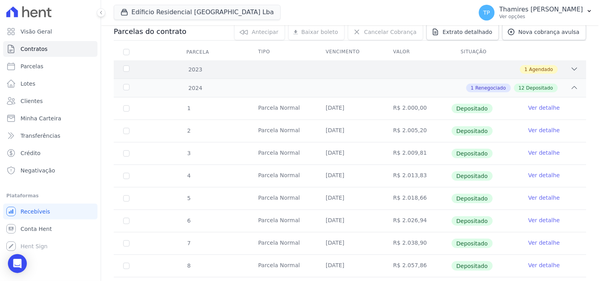
click at [558, 74] on div "2023 1 Agendado" at bounding box center [350, 69] width 473 height 18
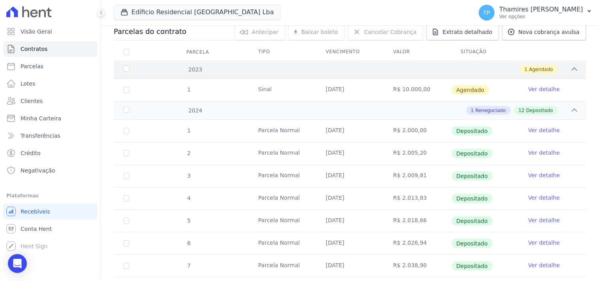
click at [559, 70] on div "1 Agendado" at bounding box center [373, 69] width 411 height 9
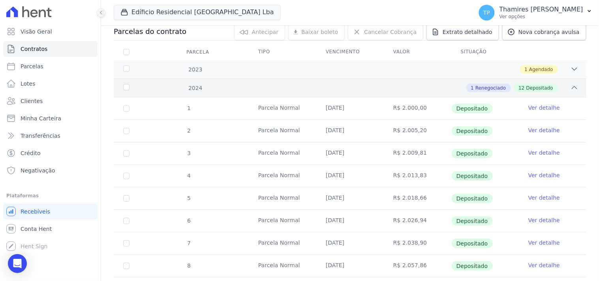
click at [559, 84] on div "1 Renegociado 12 Depositado" at bounding box center [373, 88] width 411 height 9
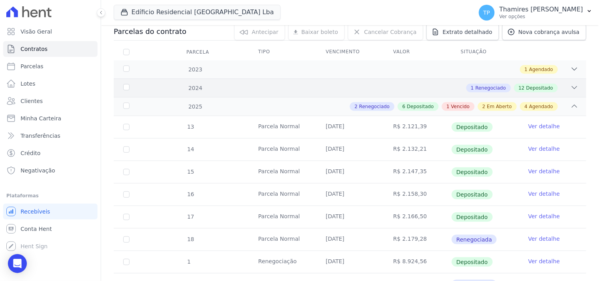
click at [561, 84] on div "1 Renegociado 12 Depositado" at bounding box center [373, 88] width 411 height 9
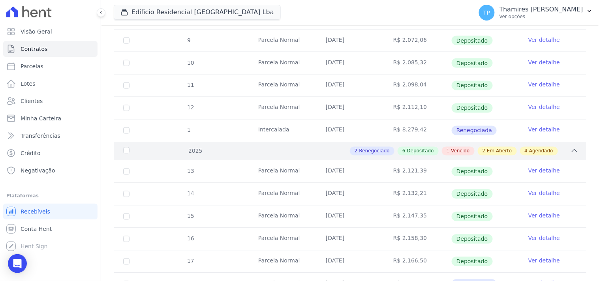
scroll to position [351, 0]
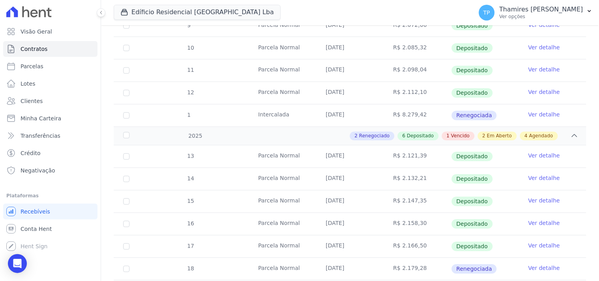
click at [528, 114] on link "Ver detalhe" at bounding box center [544, 115] width 32 height 8
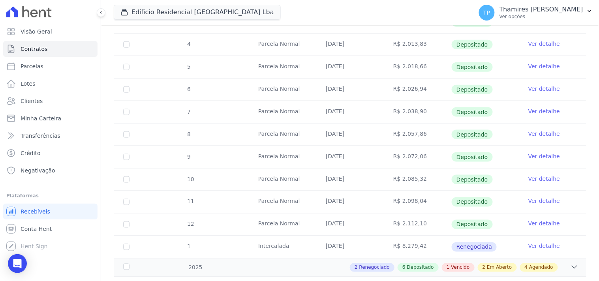
scroll to position [307, 0]
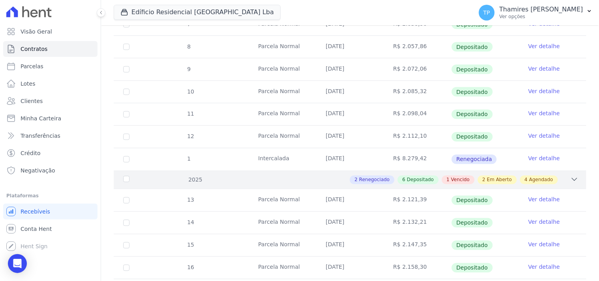
click at [556, 176] on div "2 Renegociado 6 Depositado 1 Vencido 2 Em Aberto 4 Agendado" at bounding box center [373, 180] width 411 height 9
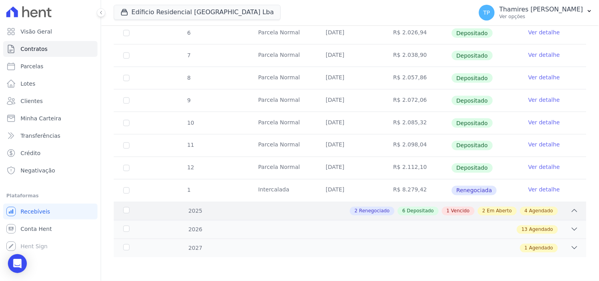
click at [571, 210] on icon at bounding box center [575, 211] width 8 height 8
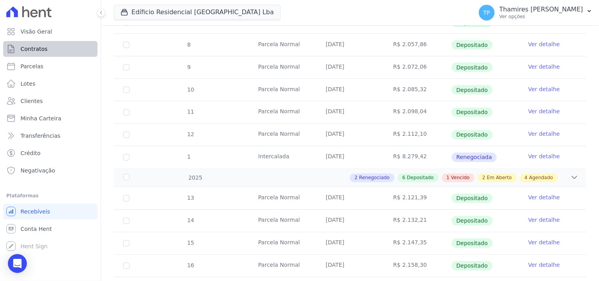
scroll to position [219, 0]
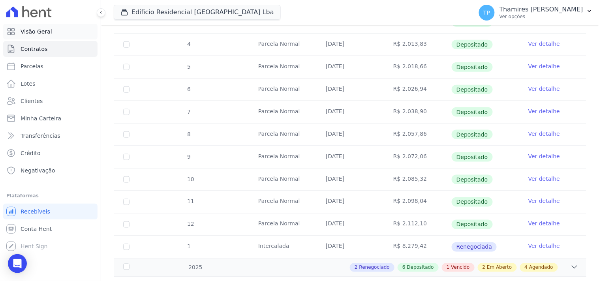
click at [77, 34] on link "Visão Geral" at bounding box center [50, 32] width 94 height 16
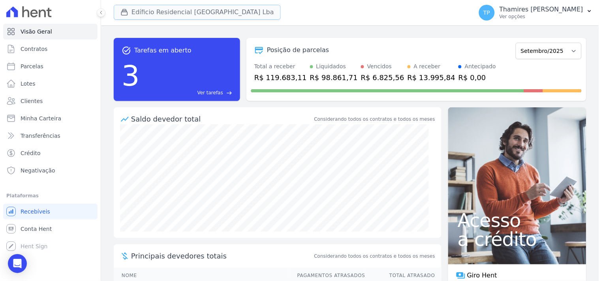
click at [192, 11] on button "Edíficio Residencial [GEOGRAPHIC_DATA] Lba" at bounding box center [197, 12] width 167 height 15
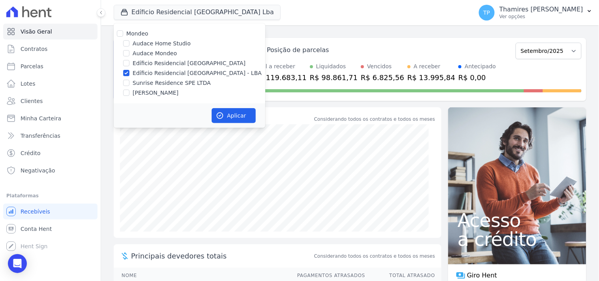
drag, startPoint x: 147, startPoint y: 53, endPoint x: 150, endPoint y: 71, distance: 18.5
click at [147, 53] on label "Audace Mondeo" at bounding box center [155, 53] width 44 height 8
click at [130, 53] on input "Audace Mondeo" at bounding box center [126, 53] width 6 height 6
checkbox input "true"
click at [152, 73] on label "Edíficio Residencial [GEOGRAPHIC_DATA] - LBA" at bounding box center [197, 73] width 129 height 8
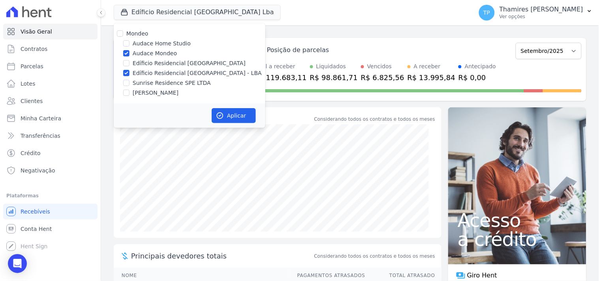
click at [130, 73] on input "Edíficio Residencial [GEOGRAPHIC_DATA] - LBA" at bounding box center [126, 73] width 6 height 6
checkbox input "false"
click at [239, 114] on button "Aplicar" at bounding box center [234, 115] width 44 height 15
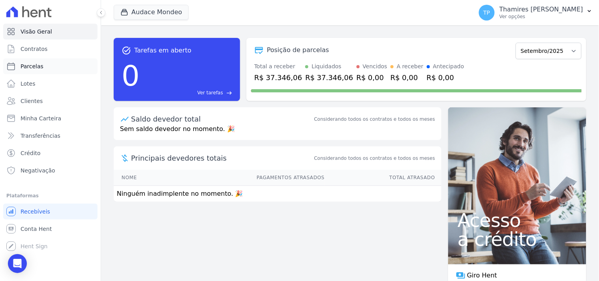
click at [41, 66] on link "Parcelas" at bounding box center [50, 66] width 94 height 16
select select
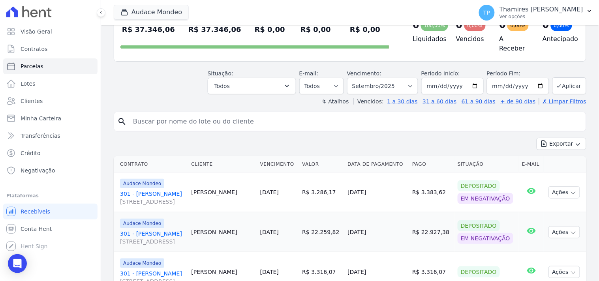
scroll to position [131, 0]
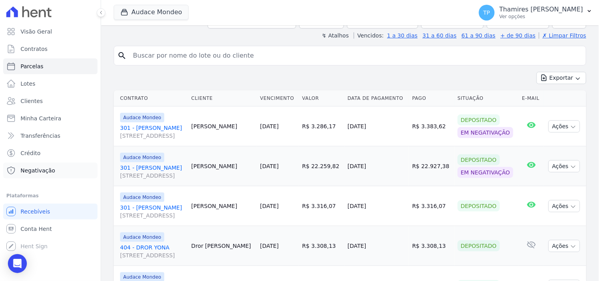
click at [49, 170] on span "Negativação" at bounding box center [38, 171] width 35 height 8
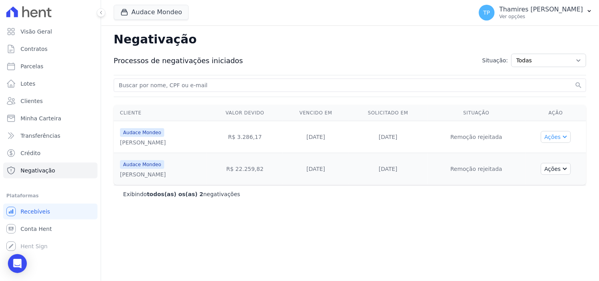
click at [552, 137] on button "Ações" at bounding box center [556, 137] width 30 height 12
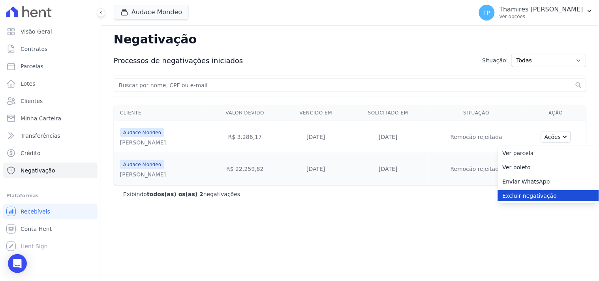
click at [539, 193] on link "Excluir negativação" at bounding box center [548, 195] width 101 height 11
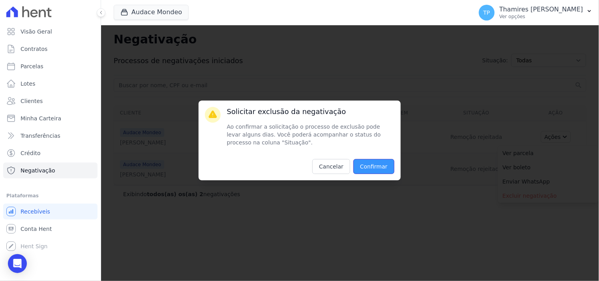
click at [373, 165] on input "Confirmar" at bounding box center [373, 166] width 41 height 15
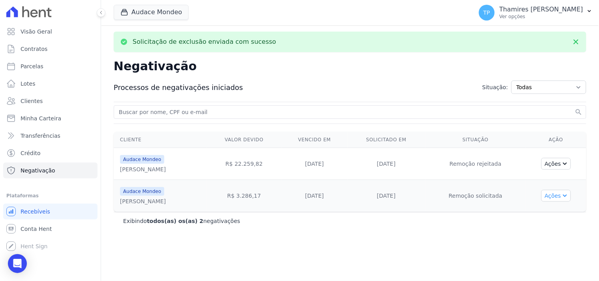
click at [558, 196] on button "Ações" at bounding box center [556, 196] width 30 height 12
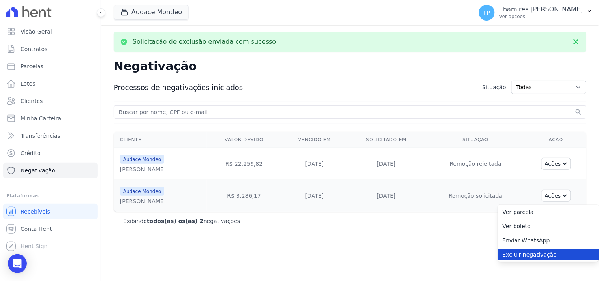
click at [534, 257] on link "Excluir negativação" at bounding box center [548, 254] width 101 height 11
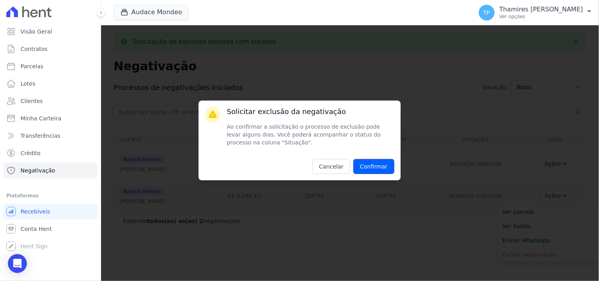
drag, startPoint x: 377, startPoint y: 169, endPoint x: 372, endPoint y: 180, distance: 12.9
click at [377, 169] on input "Confirmar" at bounding box center [373, 166] width 41 height 15
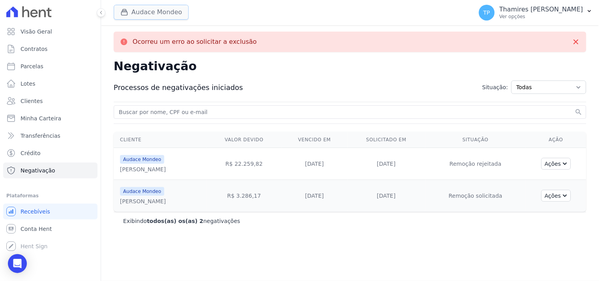
click at [128, 15] on icon "button" at bounding box center [124, 12] width 8 height 8
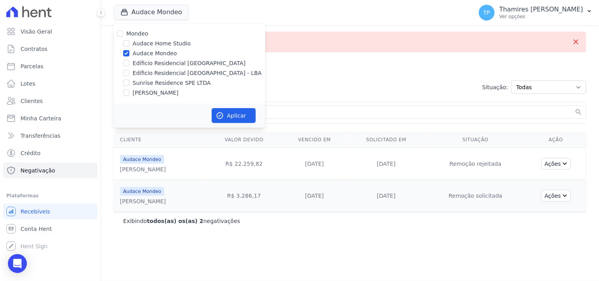
click at [157, 71] on label "Edíficio Residencial [GEOGRAPHIC_DATA] - LBA" at bounding box center [197, 73] width 129 height 8
click at [130, 71] on input "Edíficio Residencial [GEOGRAPHIC_DATA] - LBA" at bounding box center [126, 73] width 6 height 6
checkbox input "true"
drag, startPoint x: 157, startPoint y: 52, endPoint x: 211, endPoint y: 96, distance: 69.6
click at [158, 51] on label "Audace Mondeo" at bounding box center [155, 53] width 44 height 8
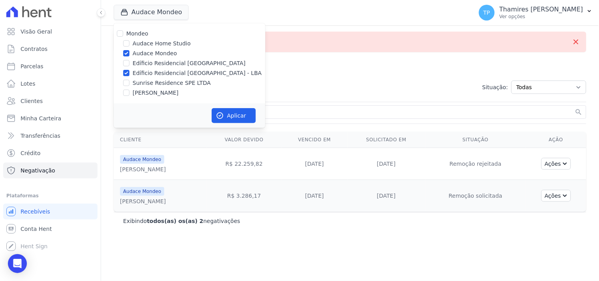
click at [130, 51] on input "Audace Mondeo" at bounding box center [126, 53] width 6 height 6
checkbox input "false"
click at [247, 117] on button "Aplicar" at bounding box center [234, 115] width 44 height 15
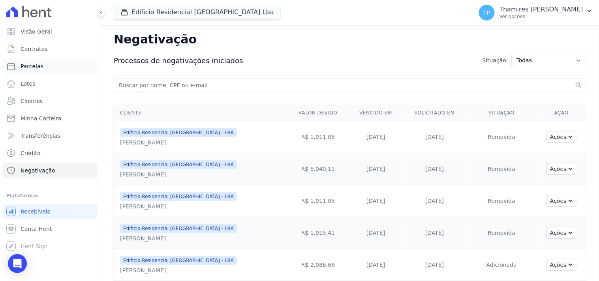
click at [43, 62] on link "Parcelas" at bounding box center [50, 66] width 94 height 16
select select
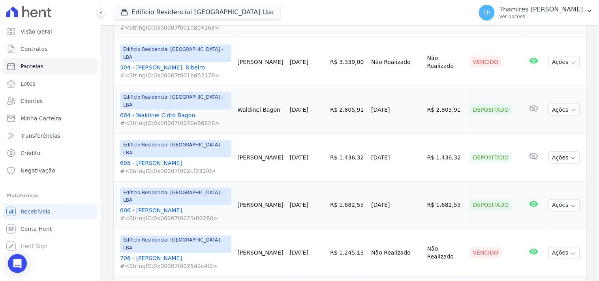
scroll to position [986, 0]
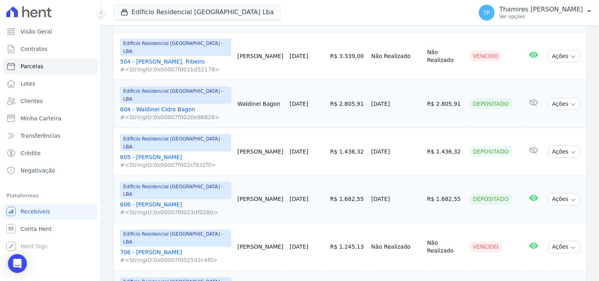
select select
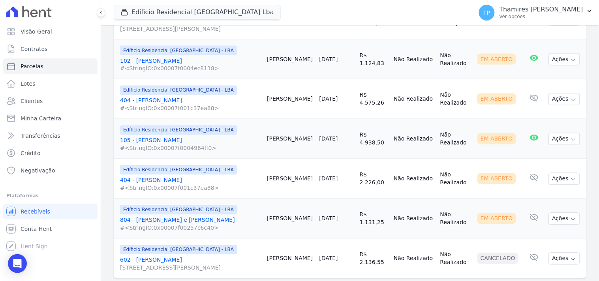
scroll to position [362, 0]
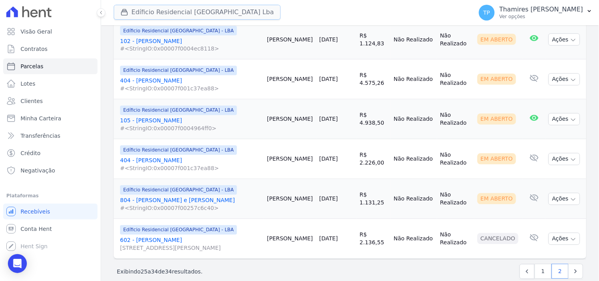
click at [229, 16] on button "Edíficio Residencial [GEOGRAPHIC_DATA] Lba" at bounding box center [197, 12] width 167 height 15
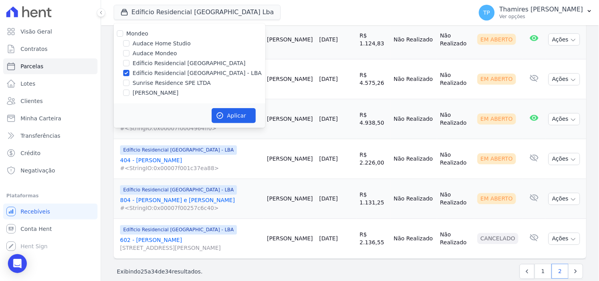
click at [171, 83] on label "Sunrise Residence SPE LTDA" at bounding box center [172, 83] width 78 height 8
click at [130, 83] on input "Sunrise Residence SPE LTDA" at bounding box center [126, 83] width 6 height 6
checkbox input "true"
click at [167, 85] on label "Sunrise Residence SPE LTDA" at bounding box center [172, 83] width 78 height 8
click at [174, 72] on label "Edíficio Residencial [GEOGRAPHIC_DATA] - LBA" at bounding box center [197, 73] width 129 height 8
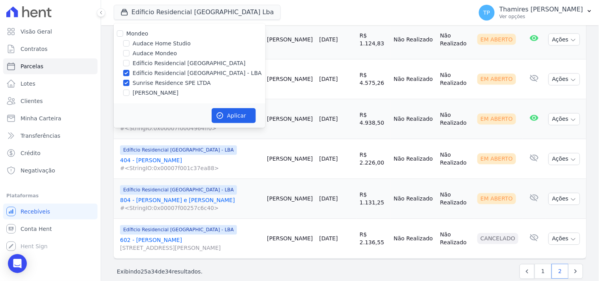
click at [130, 72] on input "Edíficio Residencial [GEOGRAPHIC_DATA] - LBA" at bounding box center [126, 73] width 6 height 6
checkbox input "false"
drag, startPoint x: 170, startPoint y: 80, endPoint x: 157, endPoint y: 91, distance: 17.1
click at [170, 81] on label "Sunrise Residence SPE LTDA" at bounding box center [172, 83] width 78 height 8
click at [130, 81] on input "Sunrise Residence SPE LTDA" at bounding box center [126, 83] width 6 height 6
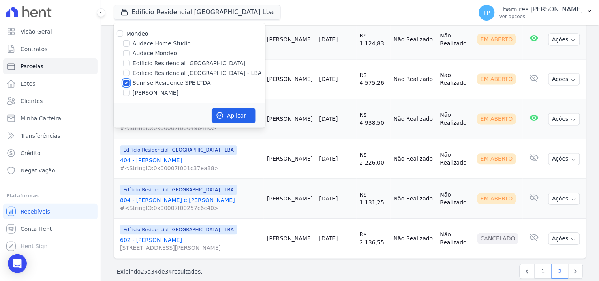
checkbox input "false"
click at [157, 92] on label "[PERSON_NAME]" at bounding box center [156, 93] width 46 height 8
click at [130, 92] on input "[PERSON_NAME]" at bounding box center [126, 93] width 6 height 6
checkbox input "true"
click at [233, 117] on button "Aplicar" at bounding box center [234, 115] width 44 height 15
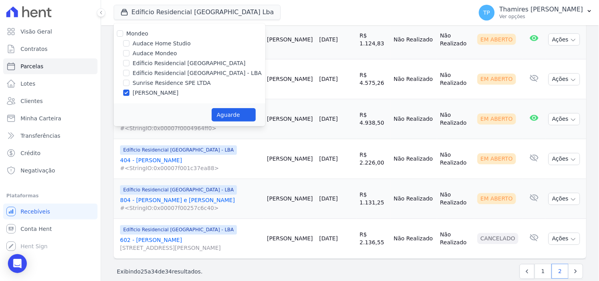
select select
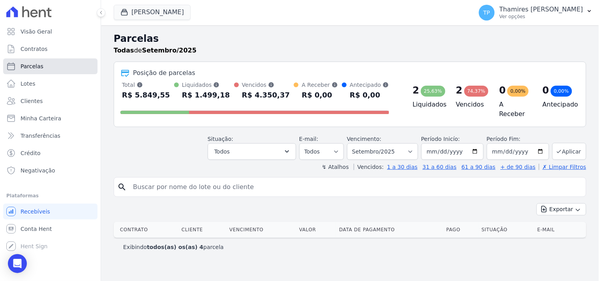
click at [46, 66] on link "Parcelas" at bounding box center [50, 66] width 94 height 16
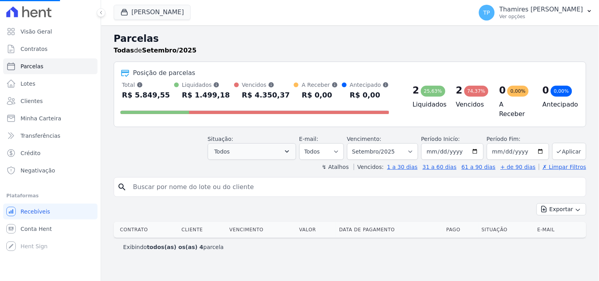
select select
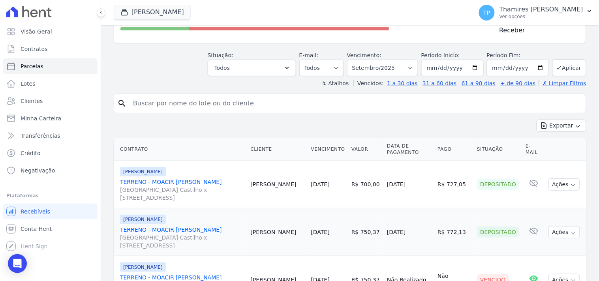
scroll to position [175, 0]
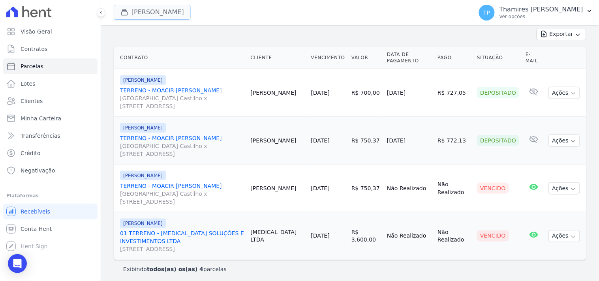
click at [156, 8] on button "Terreno De Goioerê" at bounding box center [152, 12] width 77 height 15
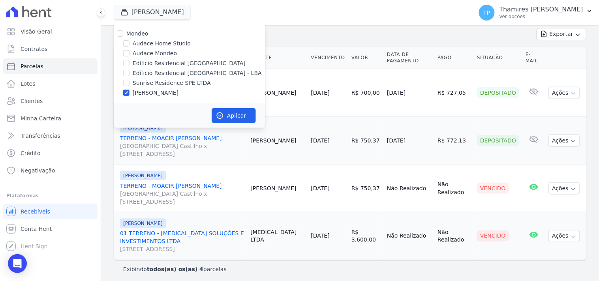
click at [157, 81] on label "Sunrise Residence SPE LTDA" at bounding box center [172, 83] width 78 height 8
click at [130, 81] on input "Sunrise Residence SPE LTDA" at bounding box center [126, 83] width 6 height 6
checkbox input "true"
click at [162, 95] on label "[PERSON_NAME]" at bounding box center [156, 93] width 46 height 8
click at [130, 95] on input "[PERSON_NAME]" at bounding box center [126, 93] width 6 height 6
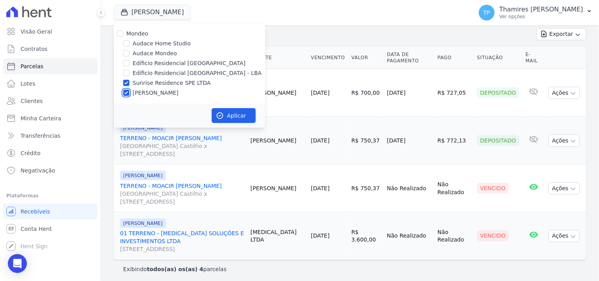
checkbox input "false"
click at [237, 114] on button "Aplicar" at bounding box center [234, 115] width 44 height 15
select select
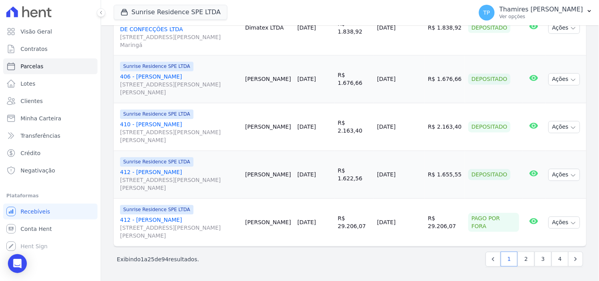
scroll to position [1126, 0]
click at [521, 263] on link "2" at bounding box center [526, 259] width 17 height 15
select select
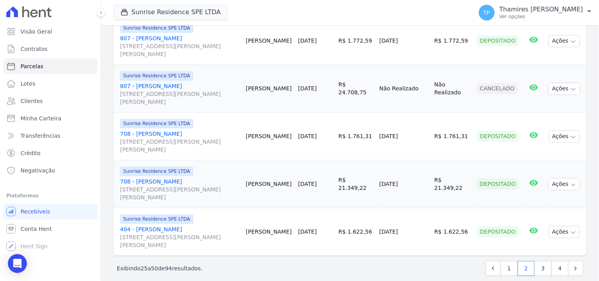
scroll to position [1190, 0]
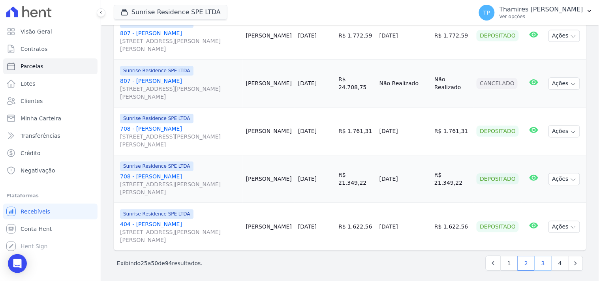
click at [542, 265] on link "3" at bounding box center [543, 263] width 17 height 15
select select
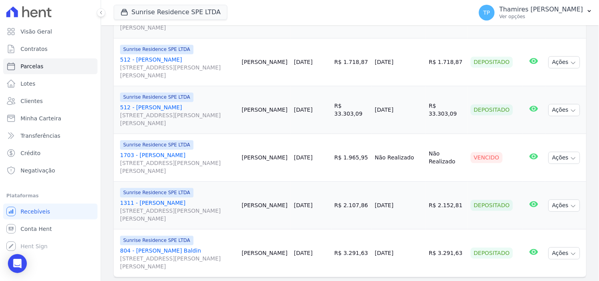
scroll to position [1184, 0]
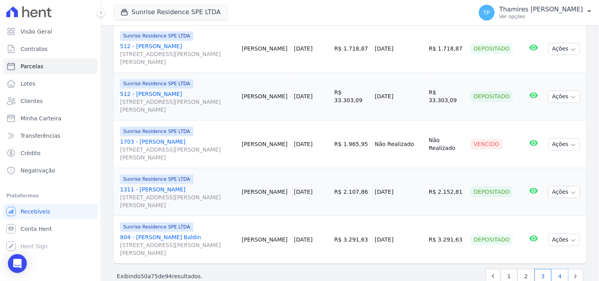
click at [554, 269] on link "4" at bounding box center [560, 276] width 17 height 15
select select
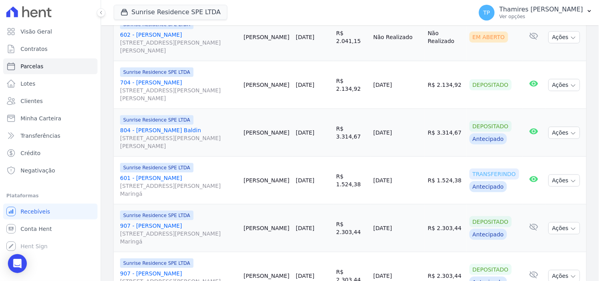
scroll to position [903, 0]
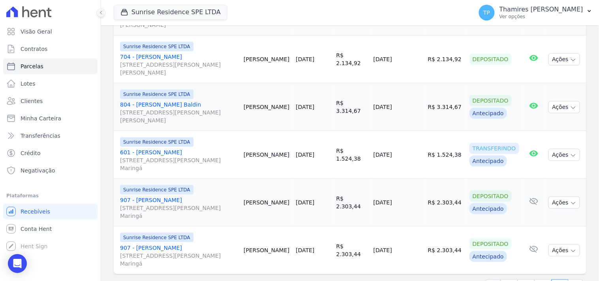
drag, startPoint x: 375, startPoint y: 130, endPoint x: 424, endPoint y: 128, distance: 49.0
click at [424, 131] on td "[DATE]" at bounding box center [397, 155] width 54 height 48
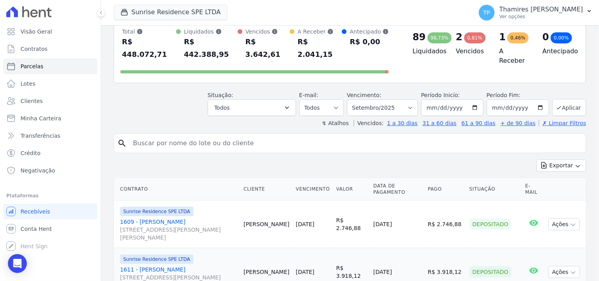
scroll to position [0, 0]
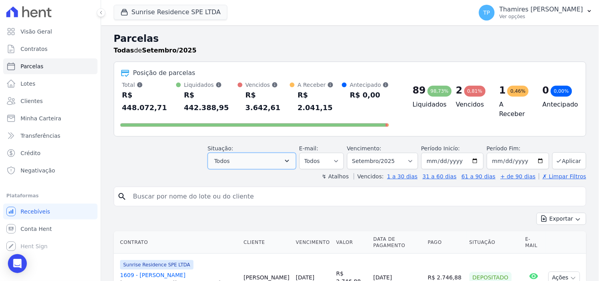
click at [257, 153] on button "Todos" at bounding box center [252, 161] width 88 height 17
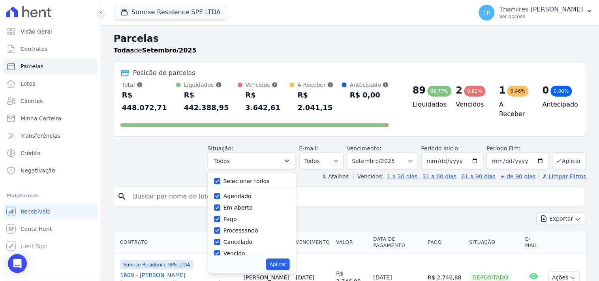
click at [248, 178] on label "Selecionar todos" at bounding box center [246, 181] width 46 height 6
click at [220, 178] on input "Selecionar todos" at bounding box center [217, 181] width 6 height 6
checkbox input "false"
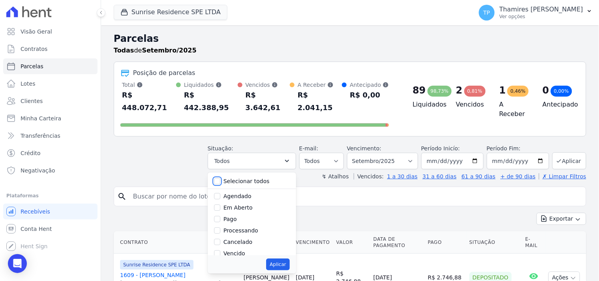
checkbox input "false"
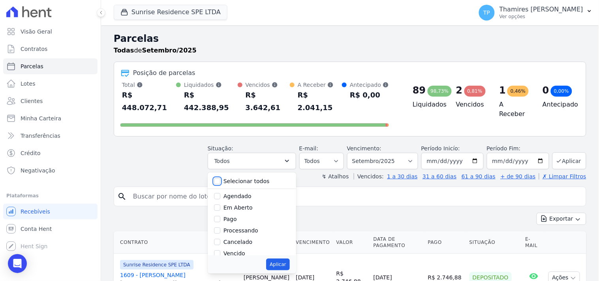
checkbox input "false"
click at [241, 206] on label "Vencido" at bounding box center [234, 209] width 22 height 6
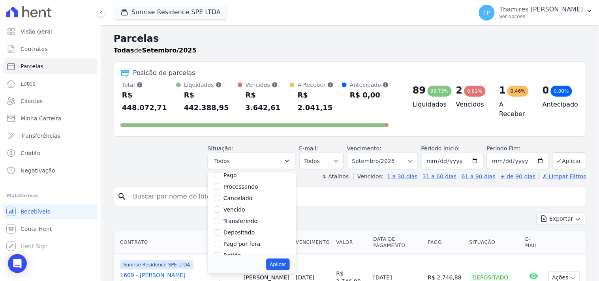
click at [220, 206] on input "Vencido" at bounding box center [217, 209] width 6 height 6
checkbox input "true"
click at [289, 259] on button "Aplicar" at bounding box center [277, 265] width 23 height 12
select select "overdue"
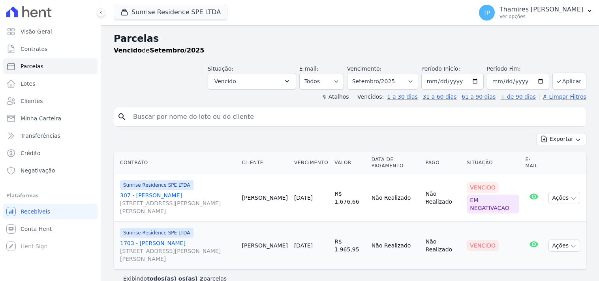
select select
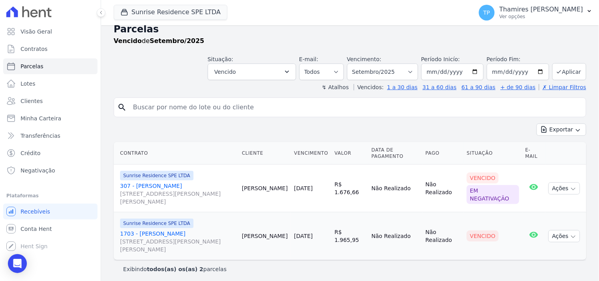
scroll to position [13, 0]
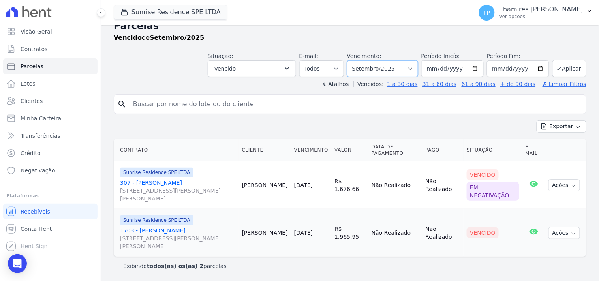
drag, startPoint x: 383, startPoint y: 66, endPoint x: 389, endPoint y: 72, distance: 9.2
click at [383, 66] on select "Filtrar por período ──────── Todos os meses Fevereiro/2024 Março/2024 Abril/202…" at bounding box center [382, 68] width 71 height 17
select select "all"
click at [352, 60] on select "Filtrar por período ──────── Todos os meses Fevereiro/2024 Março/2024 Abril/202…" at bounding box center [382, 68] width 71 height 17
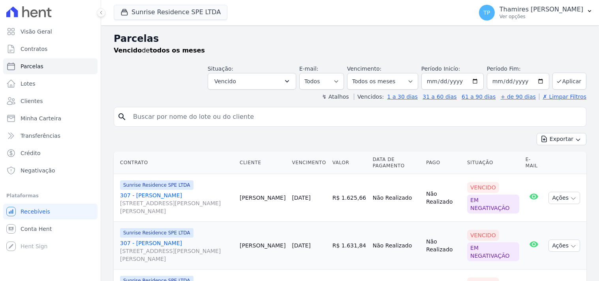
select select
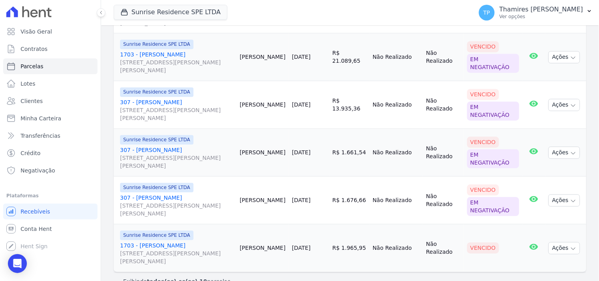
scroll to position [395, 0]
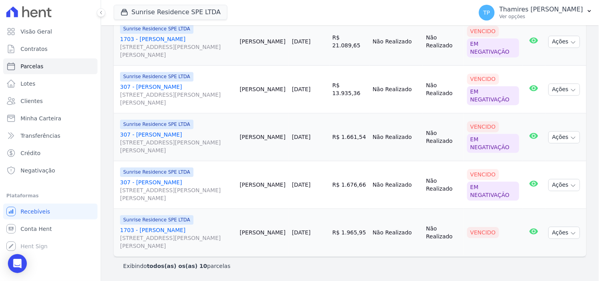
click at [184, 232] on link "1703 - Robson Ribeiro da Silva Rua Anacleto Luiz de Oliveira, 146, Apto 1703, G…" at bounding box center [176, 239] width 113 height 24
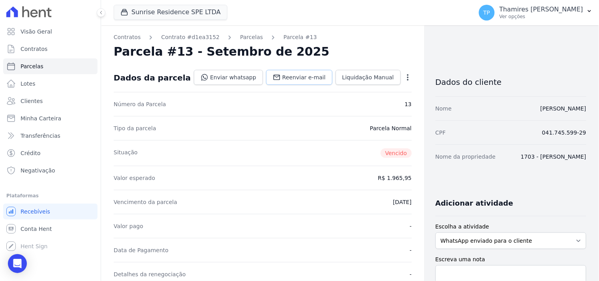
click at [293, 76] on span "Reenviar e-mail" at bounding box center [303, 77] width 43 height 8
click at [235, 77] on link "Enviar whatsapp" at bounding box center [228, 77] width 69 height 15
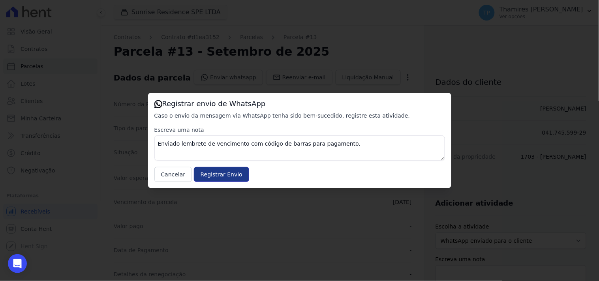
click at [226, 178] on input "Registrar Envio" at bounding box center [221, 174] width 55 height 15
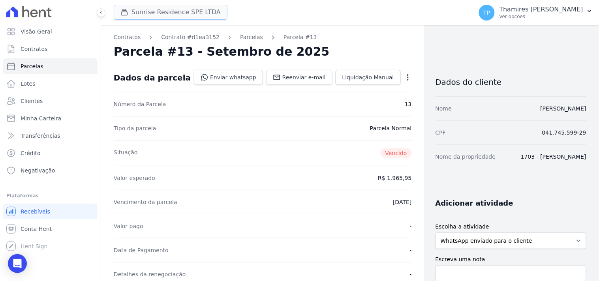
click at [146, 13] on button "Sunrise Residence SPE LTDA" at bounding box center [171, 12] width 114 height 15
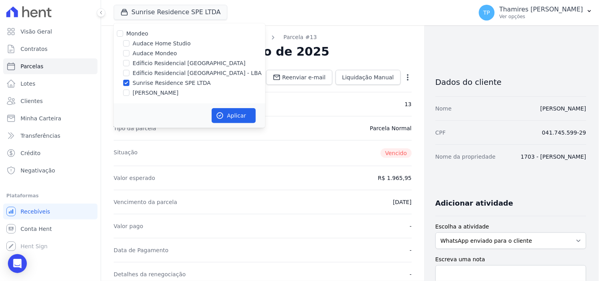
click at [150, 71] on label "Edíficio Residencial [GEOGRAPHIC_DATA] - LBA" at bounding box center [197, 73] width 129 height 8
click at [130, 71] on input "Edíficio Residencial [GEOGRAPHIC_DATA] - LBA" at bounding box center [126, 73] width 6 height 6
checkbox input "true"
click at [152, 83] on label "Sunrise Residence SPE LTDA" at bounding box center [172, 83] width 78 height 8
click at [130, 83] on input "Sunrise Residence SPE LTDA" at bounding box center [126, 83] width 6 height 6
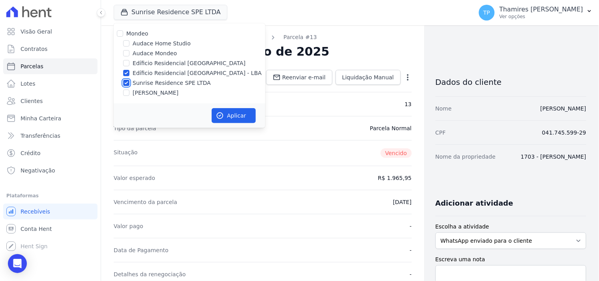
checkbox input "false"
click at [232, 113] on button "Aplicar" at bounding box center [234, 115] width 44 height 15
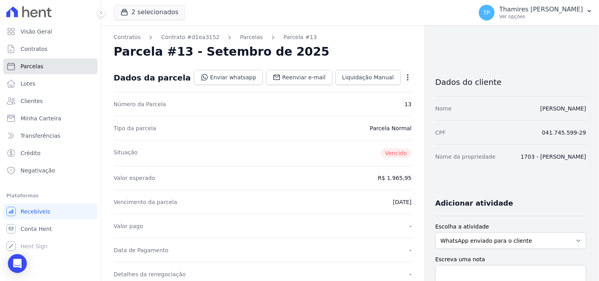
click at [57, 66] on link "Parcelas" at bounding box center [50, 66] width 94 height 16
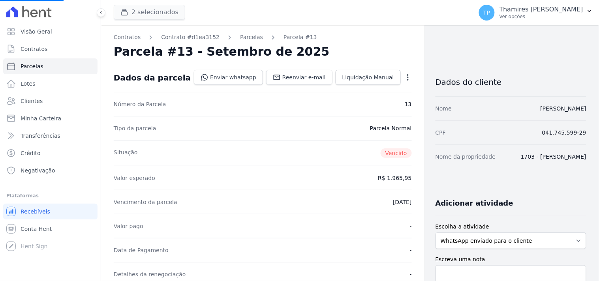
select select
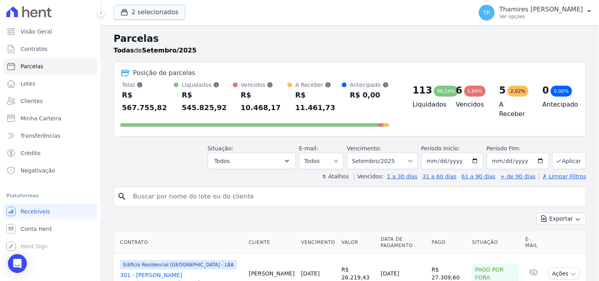
click at [153, 18] on button "2 selecionados" at bounding box center [149, 12] width 71 height 15
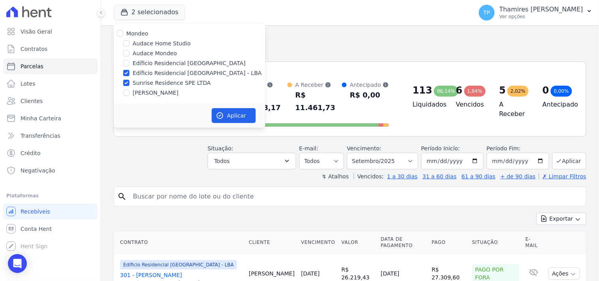
click at [145, 81] on label "Sunrise Residence SPE LTDA" at bounding box center [172, 83] width 78 height 8
click at [130, 81] on input "Sunrise Residence SPE LTDA" at bounding box center [126, 83] width 6 height 6
checkbox input "false"
click at [229, 112] on button "Aplicar" at bounding box center [234, 115] width 44 height 15
select select
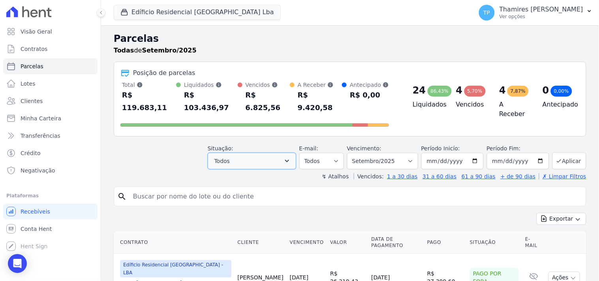
click at [272, 153] on button "Todos" at bounding box center [252, 161] width 88 height 17
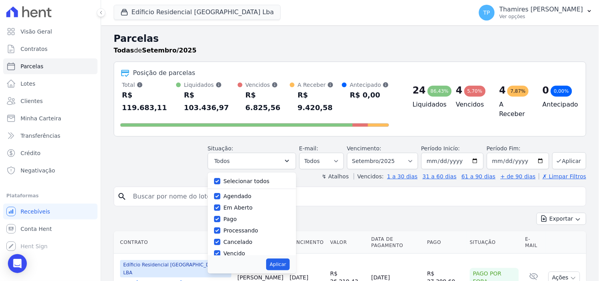
click at [255, 178] on label "Selecionar todos" at bounding box center [246, 181] width 46 height 6
click at [249, 178] on label "Selecionar todos" at bounding box center [246, 181] width 46 height 6
click at [220, 178] on input "Selecionar todos" at bounding box center [217, 181] width 6 height 6
checkbox input "false"
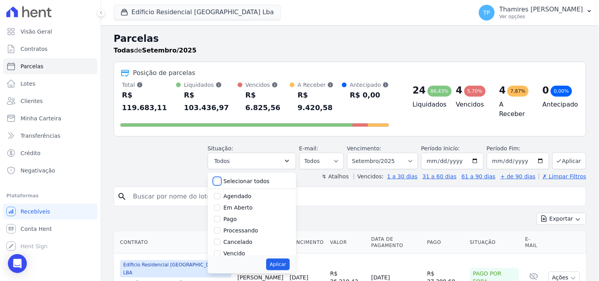
checkbox input "false"
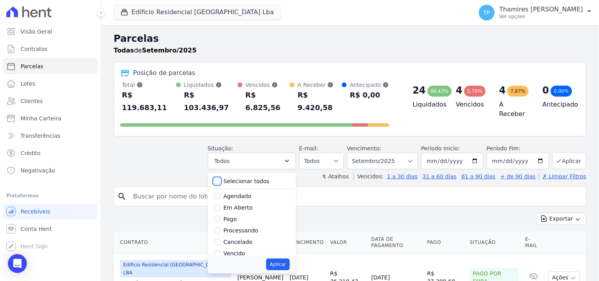
checkbox input "false"
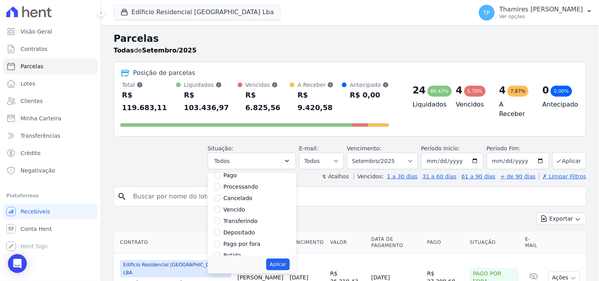
click at [243, 206] on label "Vencido" at bounding box center [234, 209] width 22 height 6
click at [220, 206] on input "Vencido" at bounding box center [217, 209] width 6 height 6
checkbox input "true"
click at [282, 259] on button "Aplicar" at bounding box center [277, 265] width 23 height 12
select select "overdue"
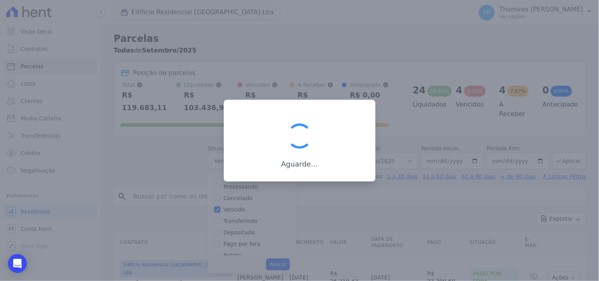
scroll to position [15, 0]
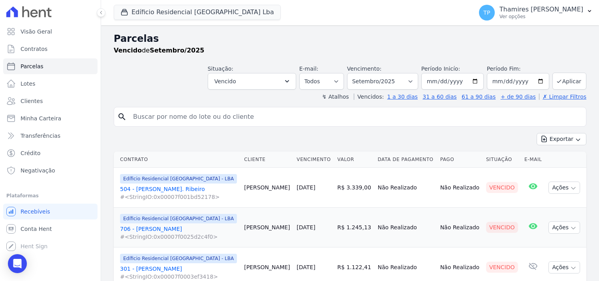
select select
click at [385, 79] on select "Filtrar por período ──────── Todos os meses Junho/2023 Julho/2023 Agosto/2023 S…" at bounding box center [382, 81] width 71 height 17
select select "all"
click at [352, 73] on select "Filtrar por período ──────── Todos os meses Junho/2023 Julho/2023 Agosto/2023 S…" at bounding box center [382, 81] width 71 height 17
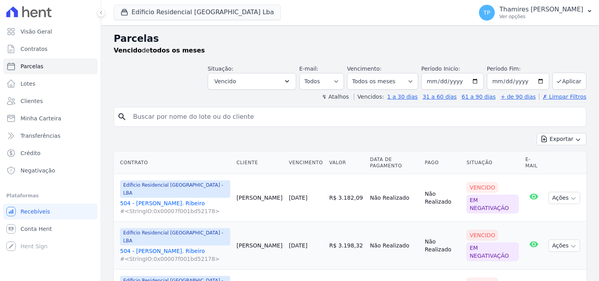
select select
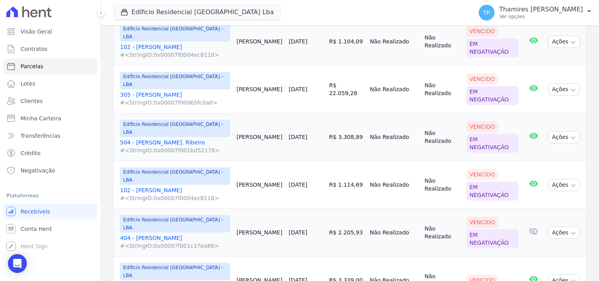
scroll to position [550, 0]
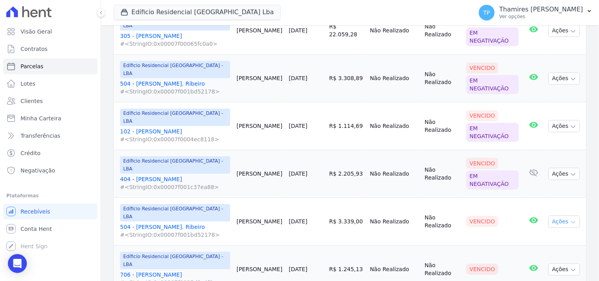
click at [559, 216] on button "Ações" at bounding box center [564, 222] width 32 height 12
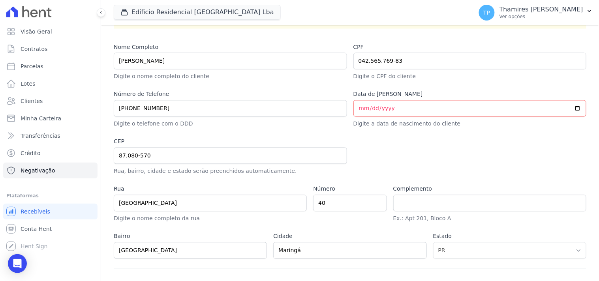
scroll to position [390, 0]
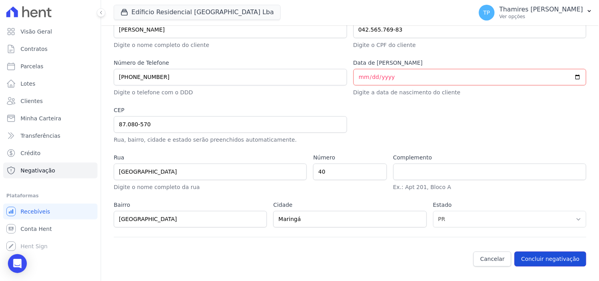
click at [547, 258] on button "Concluir negativação" at bounding box center [550, 259] width 72 height 15
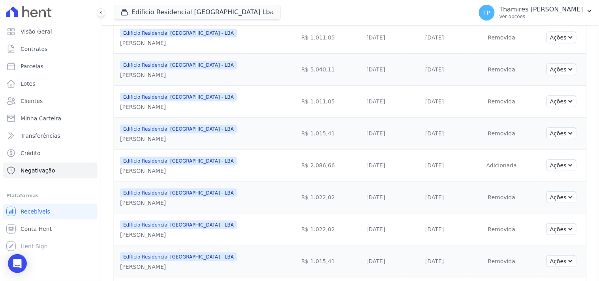
scroll to position [131, 0]
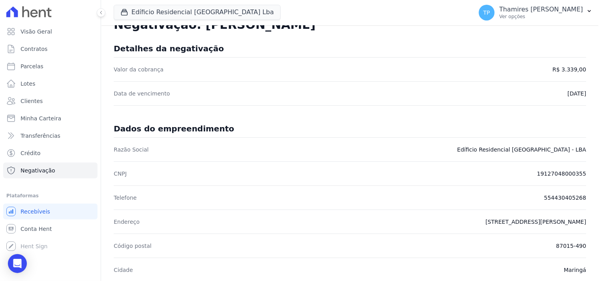
scroll to position [44, 0]
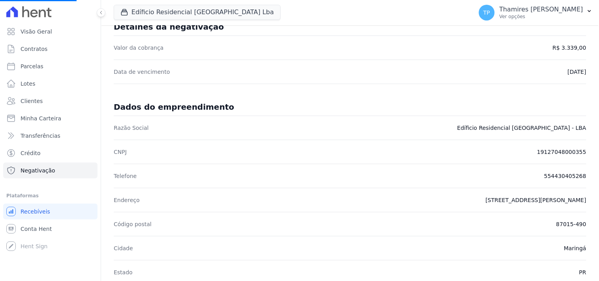
select select
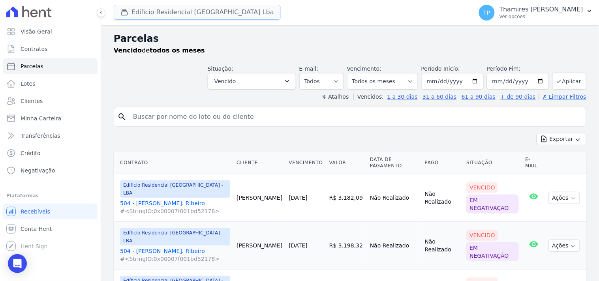
click at [214, 16] on button "Edíficio Residencial [GEOGRAPHIC_DATA] Lba" at bounding box center [197, 12] width 167 height 15
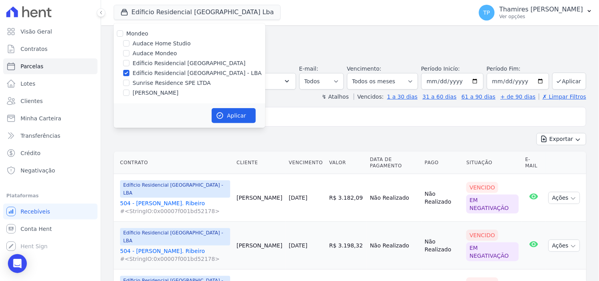
click at [157, 94] on label "[PERSON_NAME]" at bounding box center [156, 93] width 46 height 8
click at [130, 94] on input "[PERSON_NAME]" at bounding box center [126, 93] width 6 height 6
checkbox input "true"
click at [168, 69] on label "Edíficio Residencial [GEOGRAPHIC_DATA] - LBA" at bounding box center [197, 73] width 129 height 8
click at [130, 70] on input "Edíficio Residencial [GEOGRAPHIC_DATA] - LBA" at bounding box center [126, 73] width 6 height 6
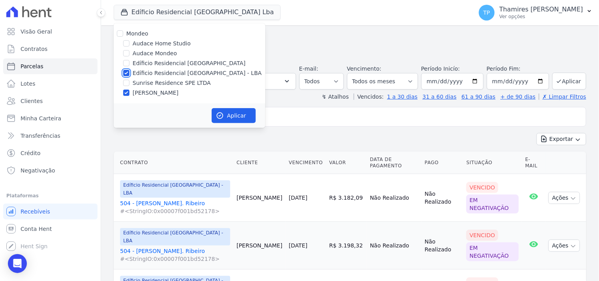
checkbox input "false"
click at [235, 116] on button "Aplicar" at bounding box center [234, 115] width 44 height 15
select select
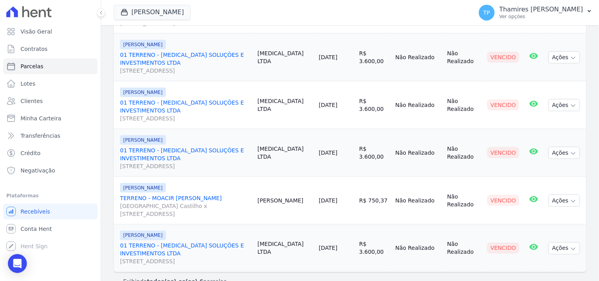
scroll to position [204, 0]
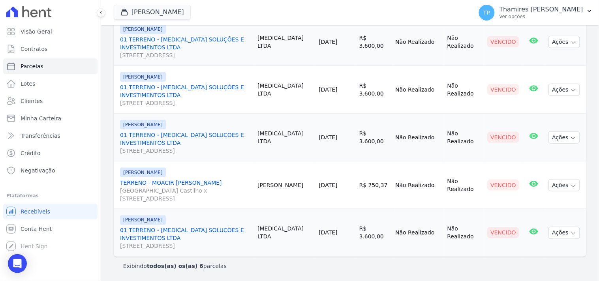
click at [211, 180] on link "TERRENO - MOACIR [PERSON_NAME] [GEOGRAPHIC_DATA] Castilho x [STREET_ADDRESS]" at bounding box center [185, 191] width 131 height 24
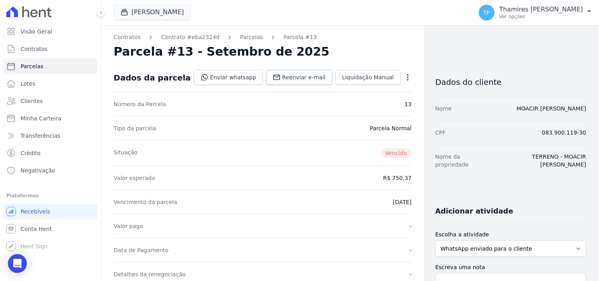
drag, startPoint x: 282, startPoint y: 76, endPoint x: 259, endPoint y: 79, distance: 23.1
click at [283, 76] on span "Reenviar e-mail" at bounding box center [303, 77] width 43 height 8
click at [228, 77] on link "Enviar whatsapp" at bounding box center [228, 77] width 69 height 15
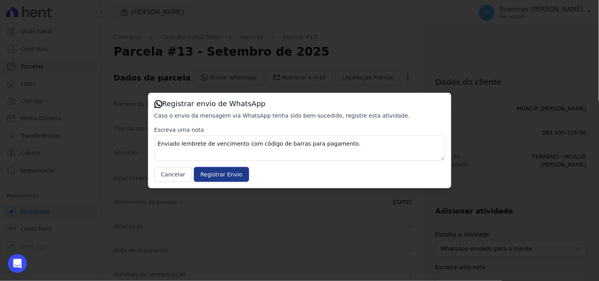
click at [214, 179] on input "Registrar Envio" at bounding box center [221, 174] width 55 height 15
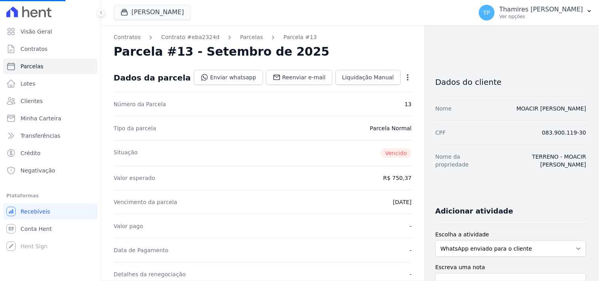
select select
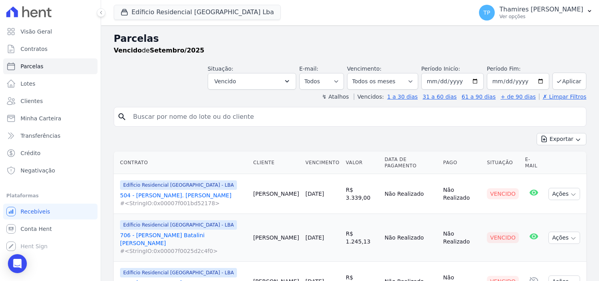
select select
select select "all"
click at [215, 15] on button "Edíficio Residencial [GEOGRAPHIC_DATA] Lba" at bounding box center [197, 12] width 167 height 15
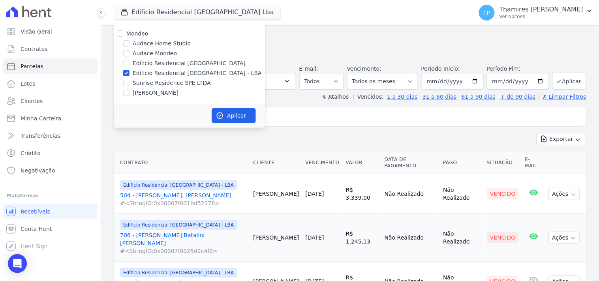
click at [170, 74] on label "Edíficio Residencial [GEOGRAPHIC_DATA] - LBA" at bounding box center [197, 73] width 129 height 8
click at [130, 74] on input "Edíficio Residencial [GEOGRAPHIC_DATA] - LBA" at bounding box center [126, 73] width 6 height 6
checkbox input "false"
click at [155, 53] on label "Audace Mondeo" at bounding box center [155, 53] width 44 height 8
click at [130, 53] on input "Audace Mondeo" at bounding box center [126, 53] width 6 height 6
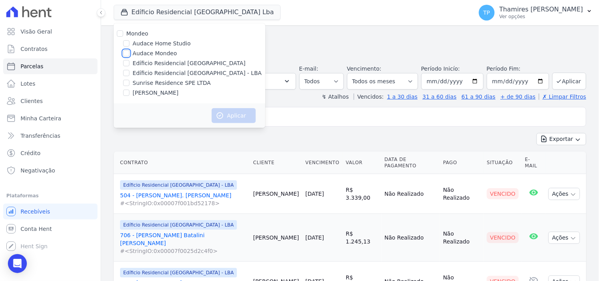
checkbox input "true"
click at [230, 119] on button "Aplicar" at bounding box center [234, 115] width 44 height 15
select select
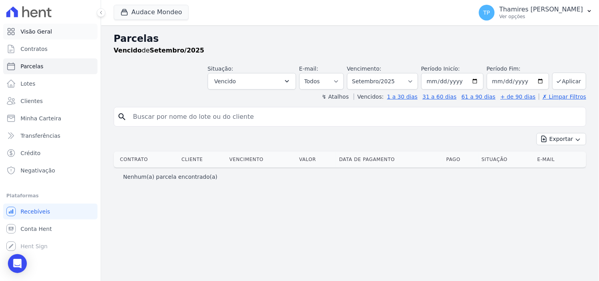
click at [56, 32] on link "Visão Geral" at bounding box center [50, 32] width 94 height 16
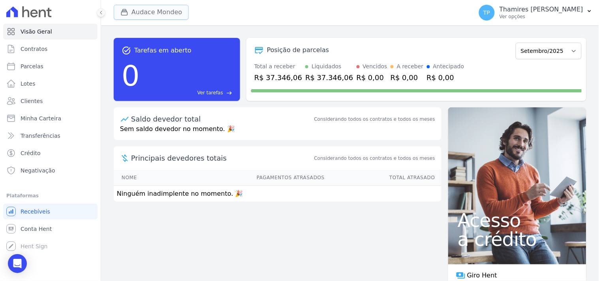
click at [139, 15] on button "Audace Mondeo" at bounding box center [151, 12] width 75 height 15
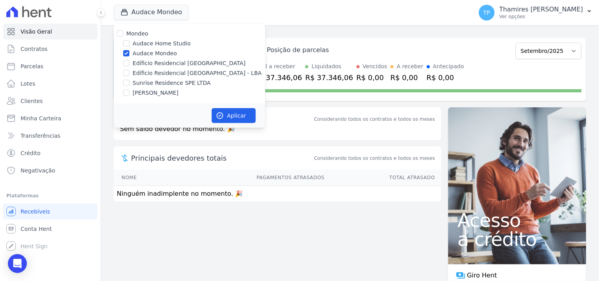
click at [141, 71] on label "Edíficio Residencial [GEOGRAPHIC_DATA] - LBA" at bounding box center [197, 73] width 129 height 8
click at [130, 71] on input "Edíficio Residencial [GEOGRAPHIC_DATA] - LBA" at bounding box center [126, 73] width 6 height 6
checkbox input "true"
drag, startPoint x: 151, startPoint y: 54, endPoint x: 190, endPoint y: 75, distance: 44.4
click at [151, 53] on label "Audace Mondeo" at bounding box center [155, 53] width 44 height 8
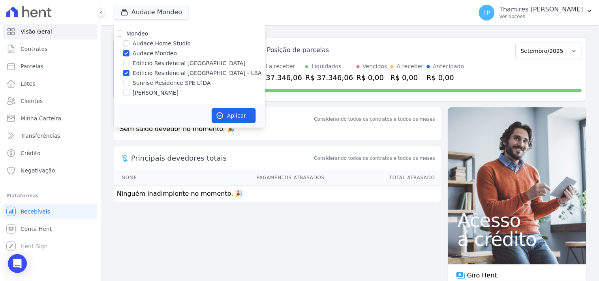
click at [130, 53] on input "Audace Mondeo" at bounding box center [126, 53] width 6 height 6
checkbox input "false"
click at [241, 118] on button "Aplicar" at bounding box center [234, 115] width 44 height 15
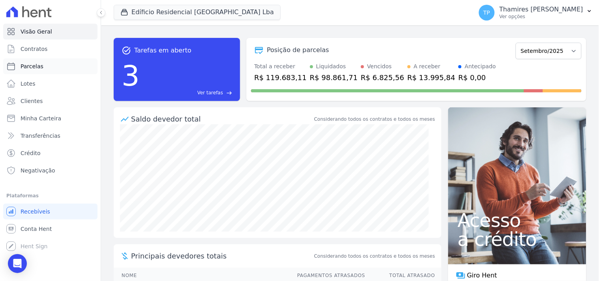
click at [64, 69] on link "Parcelas" at bounding box center [50, 66] width 94 height 16
select select
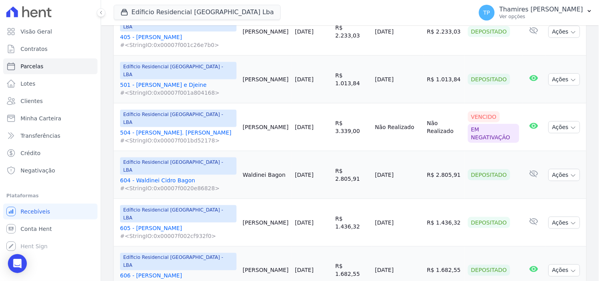
scroll to position [986, 0]
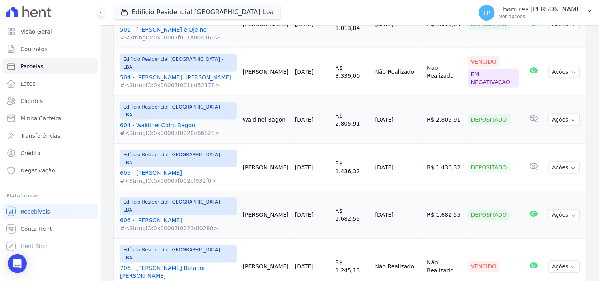
select select
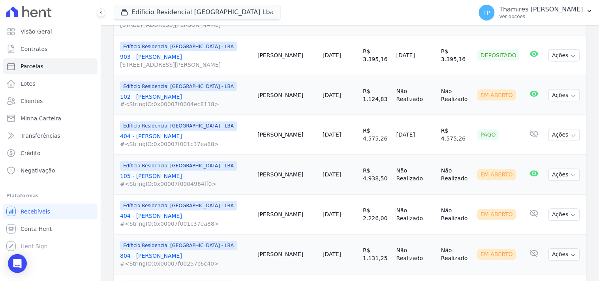
scroll to position [307, 0]
drag, startPoint x: 388, startPoint y: 120, endPoint x: 428, endPoint y: 121, distance: 40.3
click at [428, 121] on td "[DATE]" at bounding box center [415, 134] width 45 height 40
click at [377, 135] on td "R$ 4.575,26" at bounding box center [377, 134] width 34 height 40
click at [178, 132] on link "404 - [PERSON_NAME] #<StringIO:0x00007f001c37ea88>" at bounding box center [185, 140] width 131 height 16
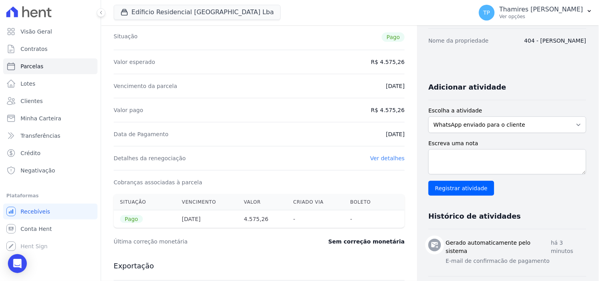
scroll to position [131, 0]
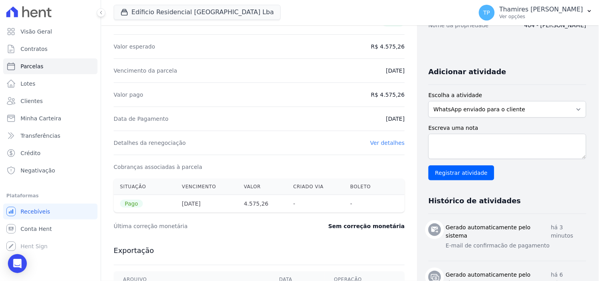
click at [392, 145] on link "Ver detalhes" at bounding box center [387, 143] width 35 height 6
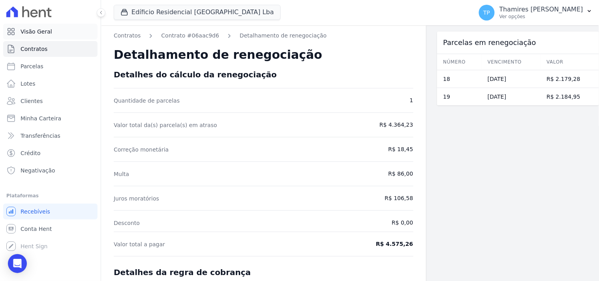
click at [38, 29] on span "Visão Geral" at bounding box center [37, 32] width 32 height 8
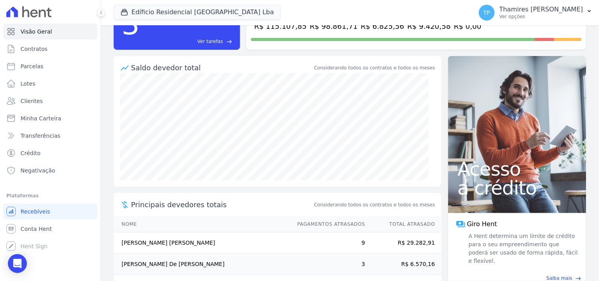
scroll to position [122, 0]
